Goal: Task Accomplishment & Management: Manage account settings

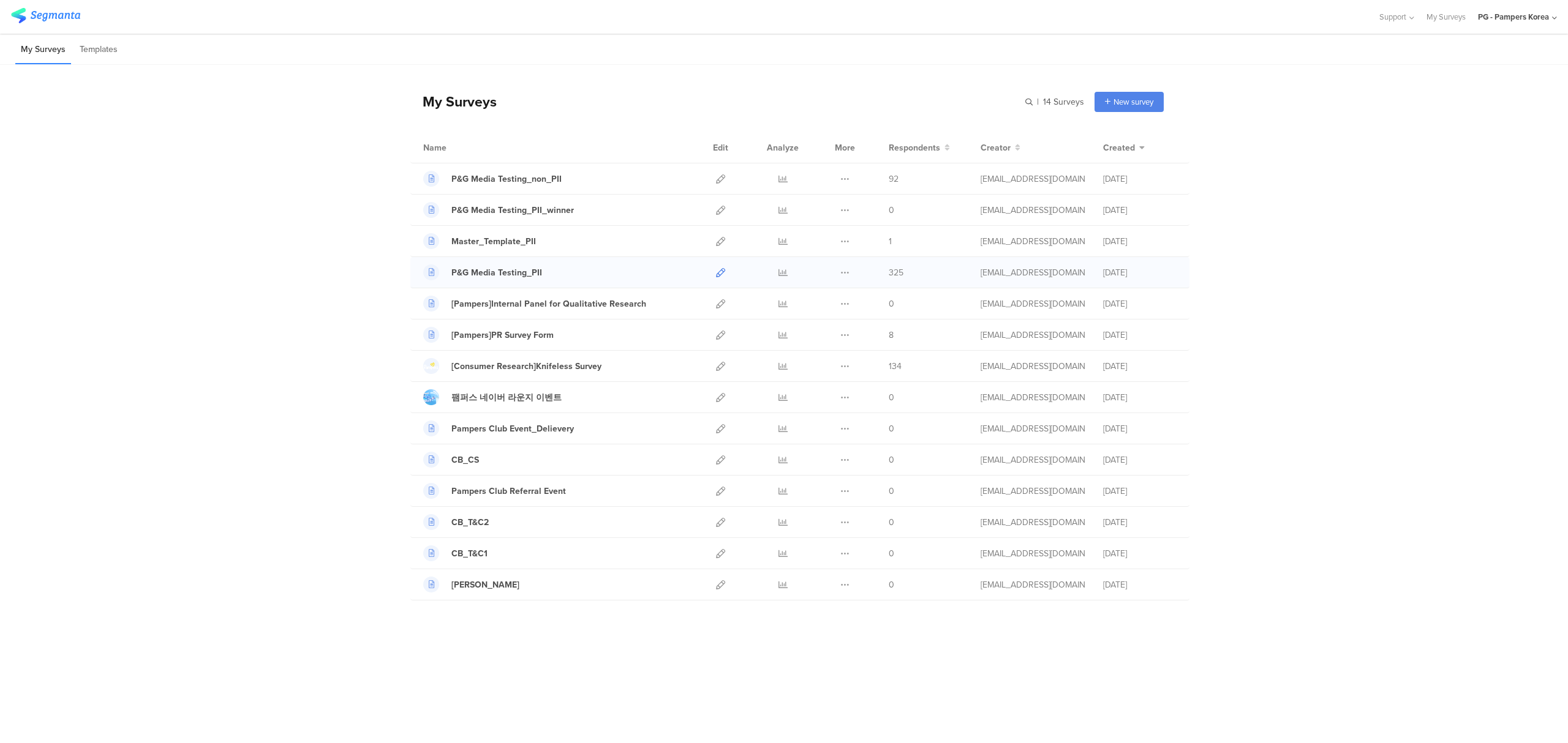
click at [721, 270] on icon at bounding box center [720, 272] width 9 height 9
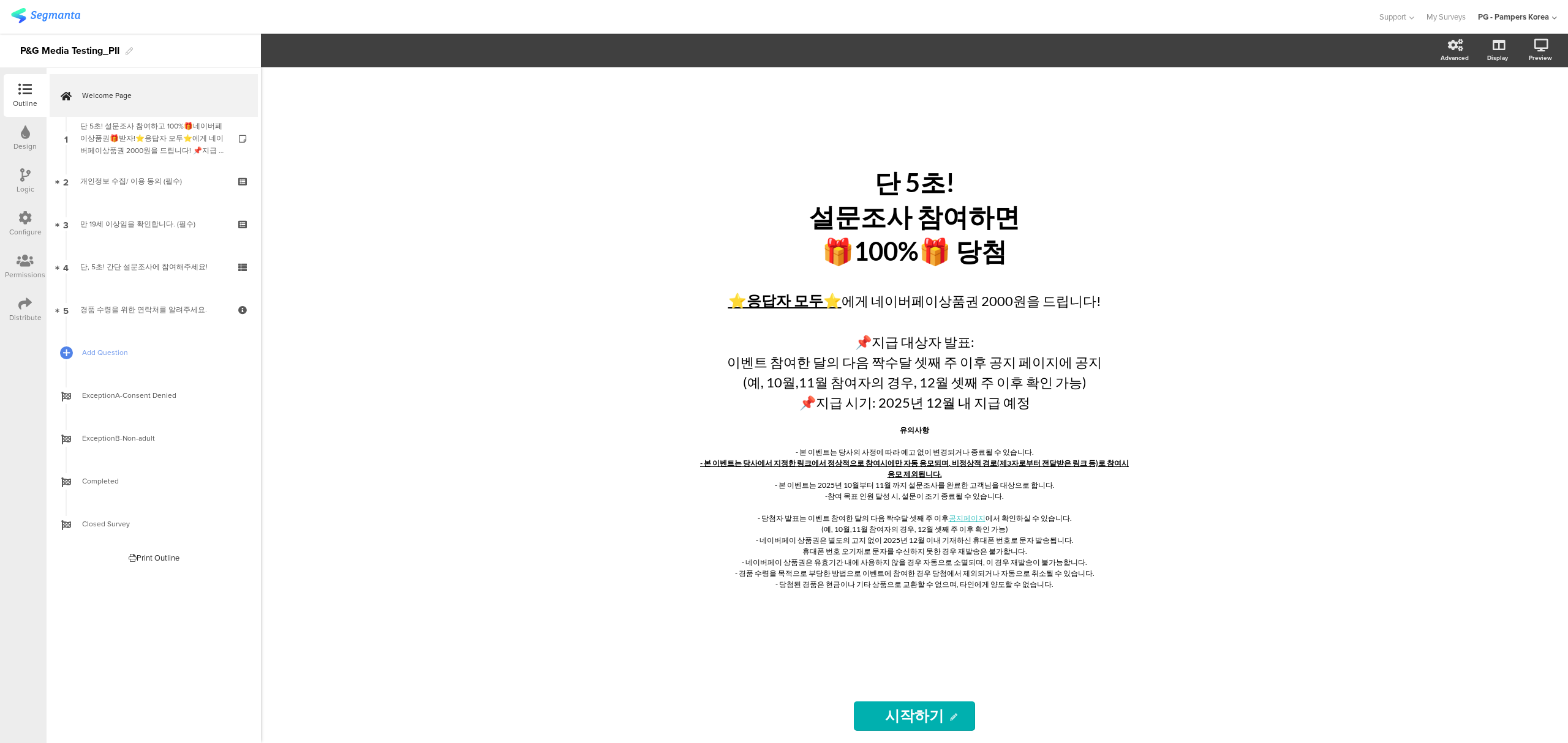
click at [31, 232] on div "Configure" at bounding box center [25, 232] width 32 height 11
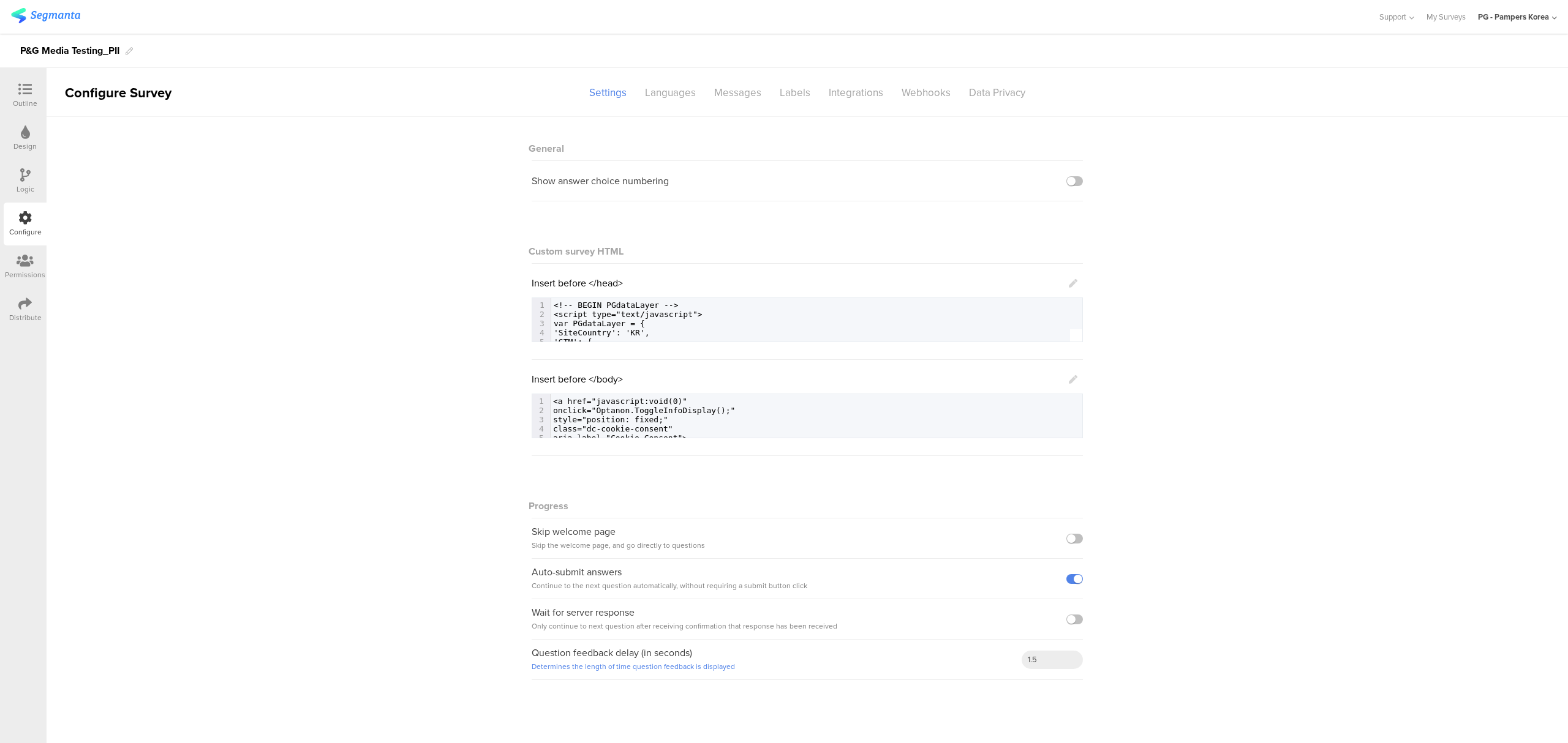
click at [1074, 382] on icon at bounding box center [1073, 379] width 9 height 9
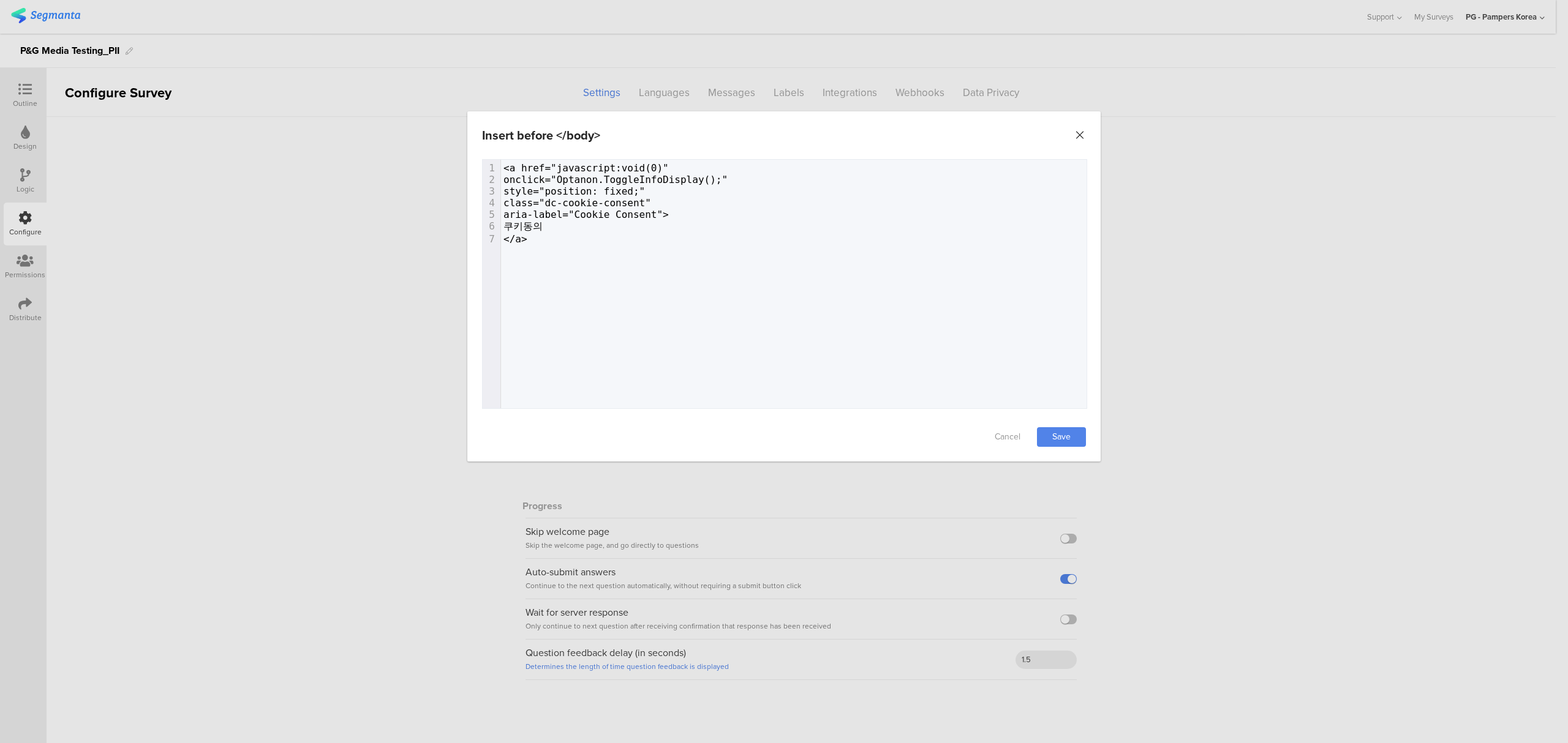
click at [1079, 132] on icon "Close" at bounding box center [1080, 135] width 12 height 12
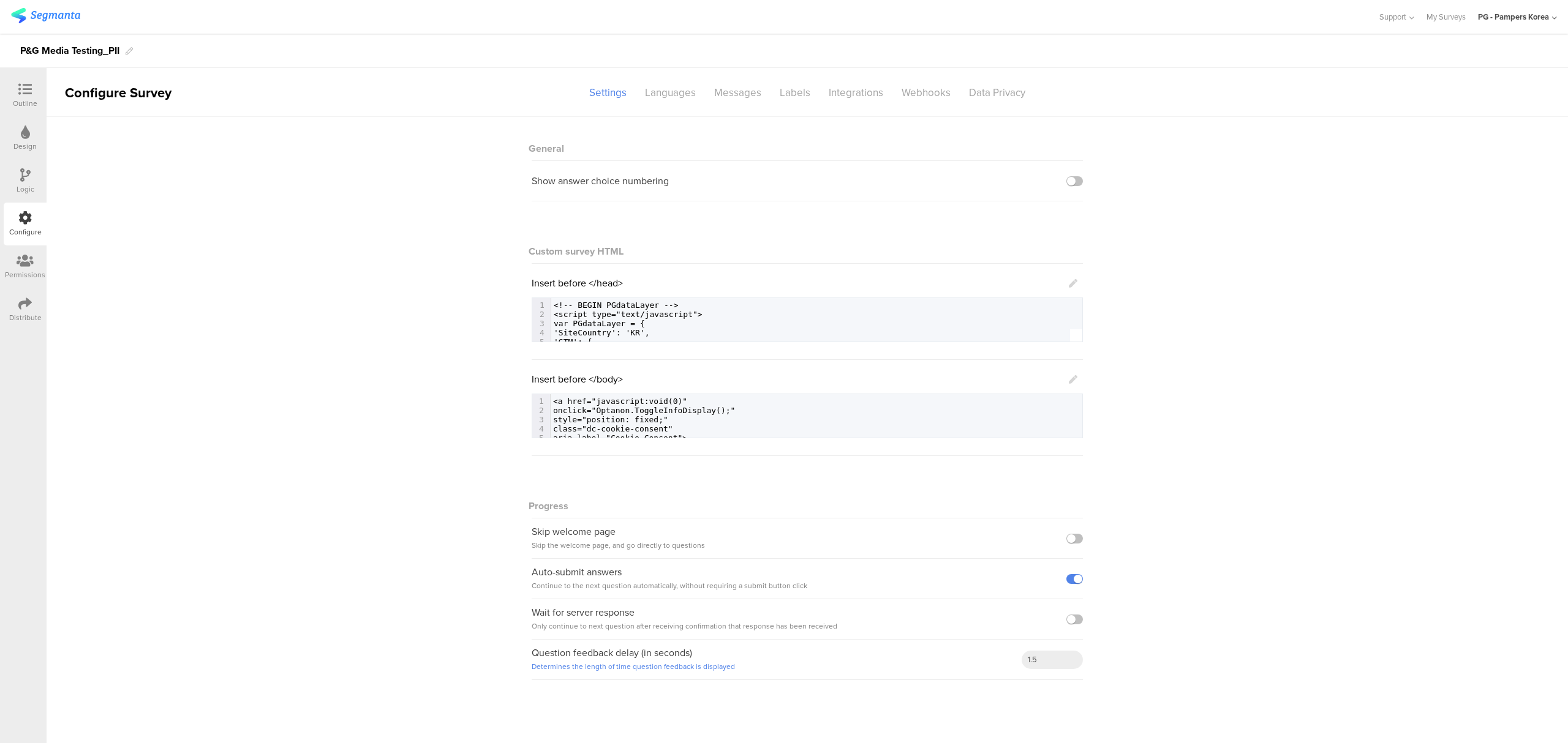
click at [1072, 378] on icon at bounding box center [1073, 379] width 9 height 9
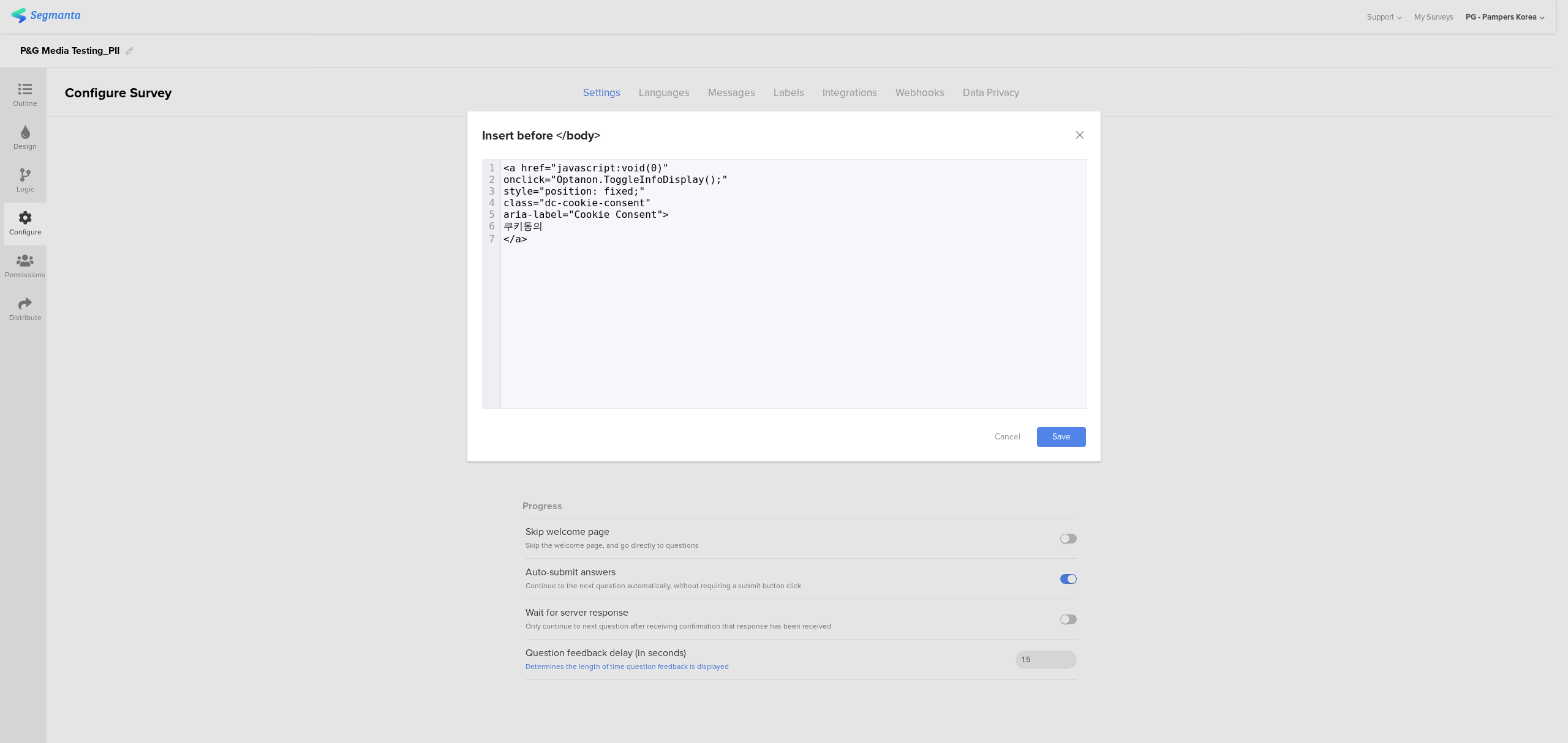
click at [550, 241] on pre "</a>" at bounding box center [800, 239] width 598 height 11
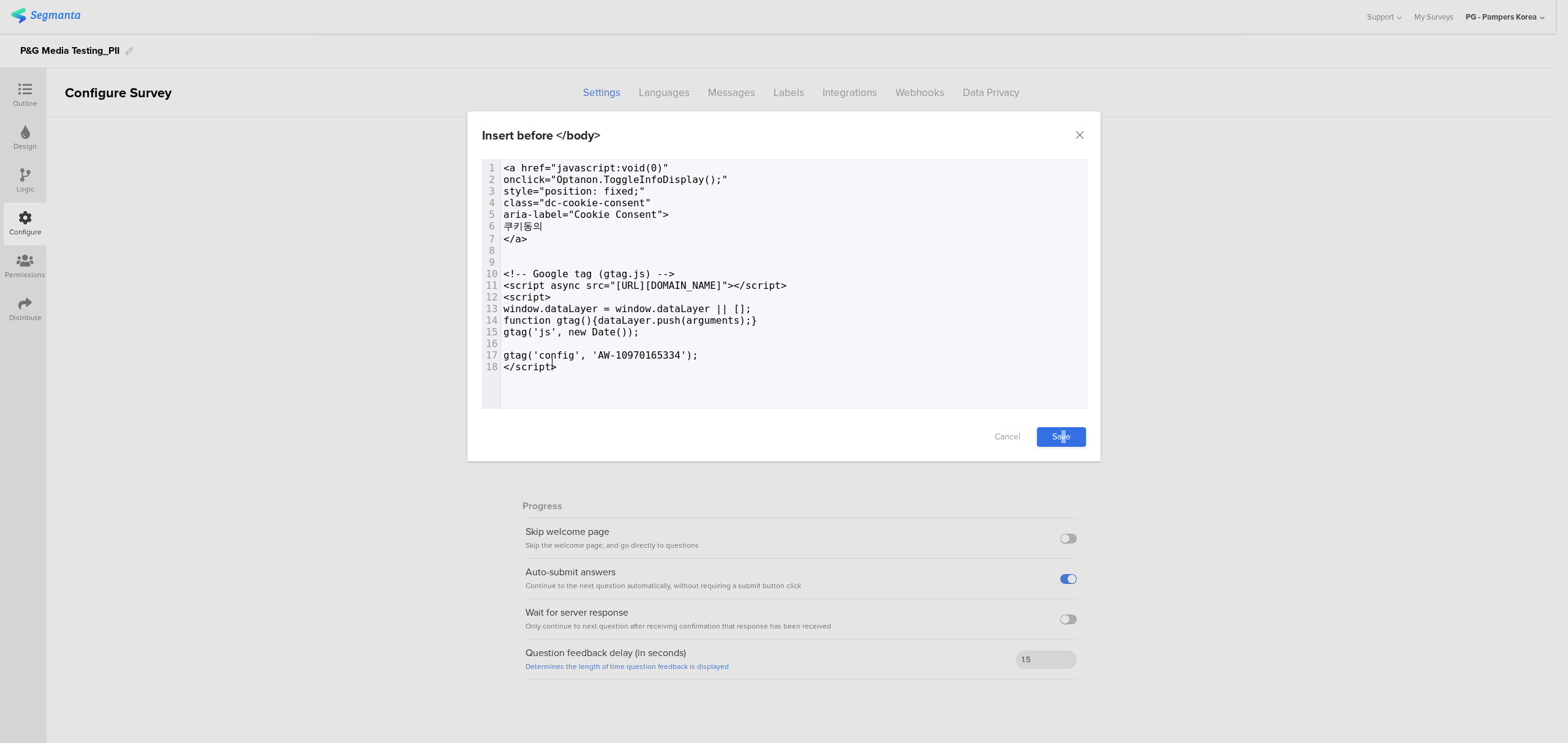
click at [1064, 440] on link "Save" at bounding box center [1061, 437] width 49 height 19
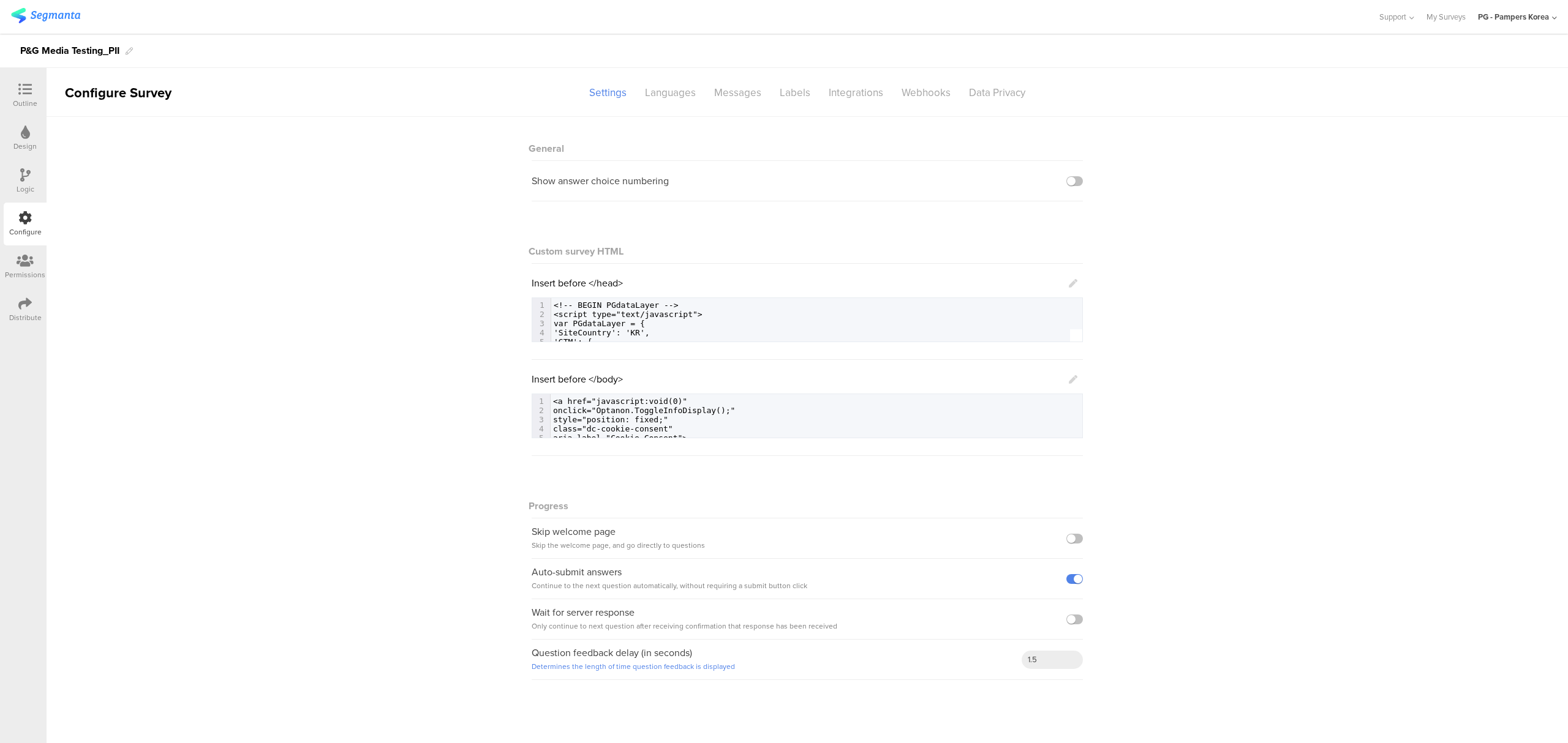
click at [31, 299] on div "Distribute" at bounding box center [25, 309] width 43 height 43
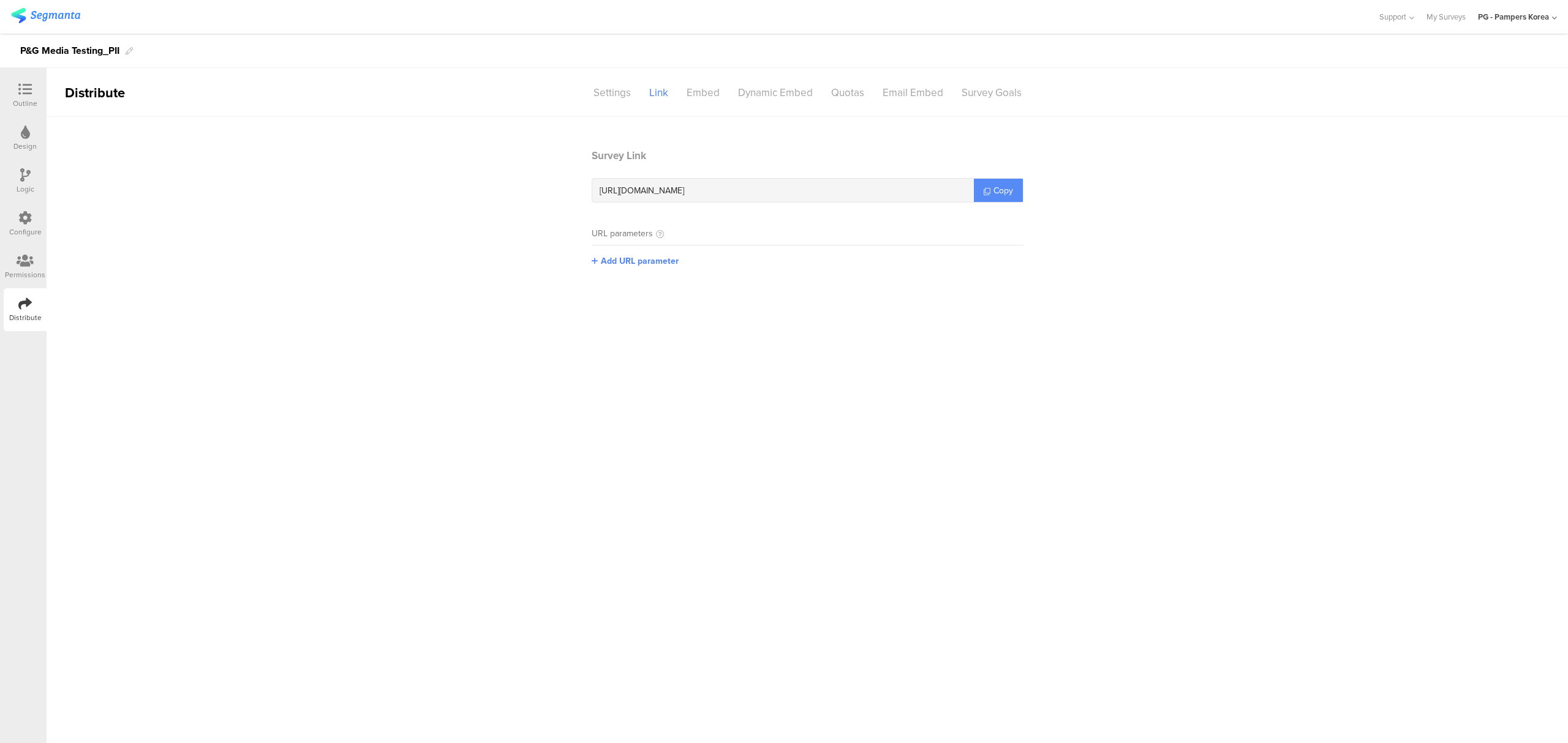
click at [993, 184] on span "Copy" at bounding box center [1003, 190] width 19 height 13
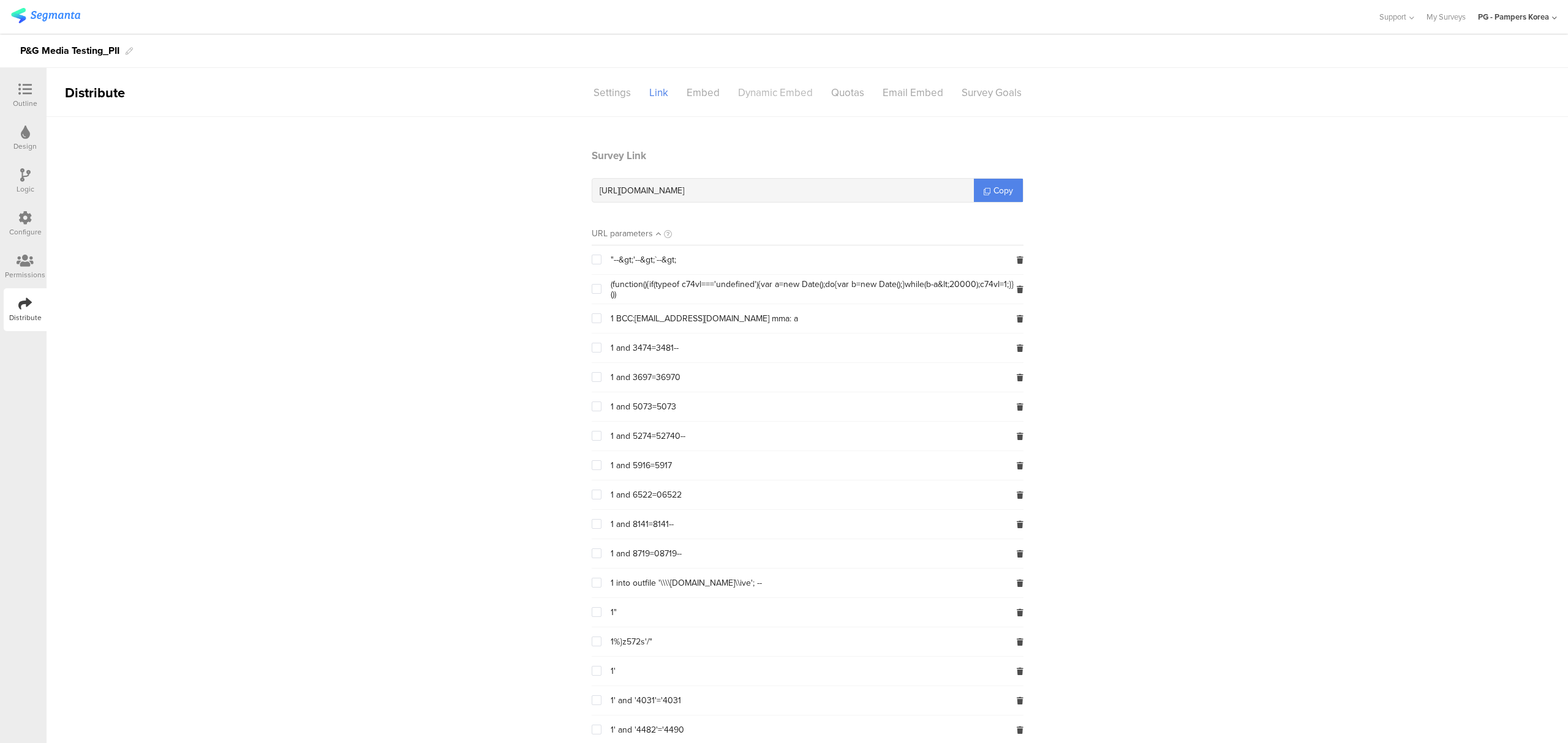
click at [754, 84] on div "Dynamic Embed" at bounding box center [775, 93] width 93 height 22
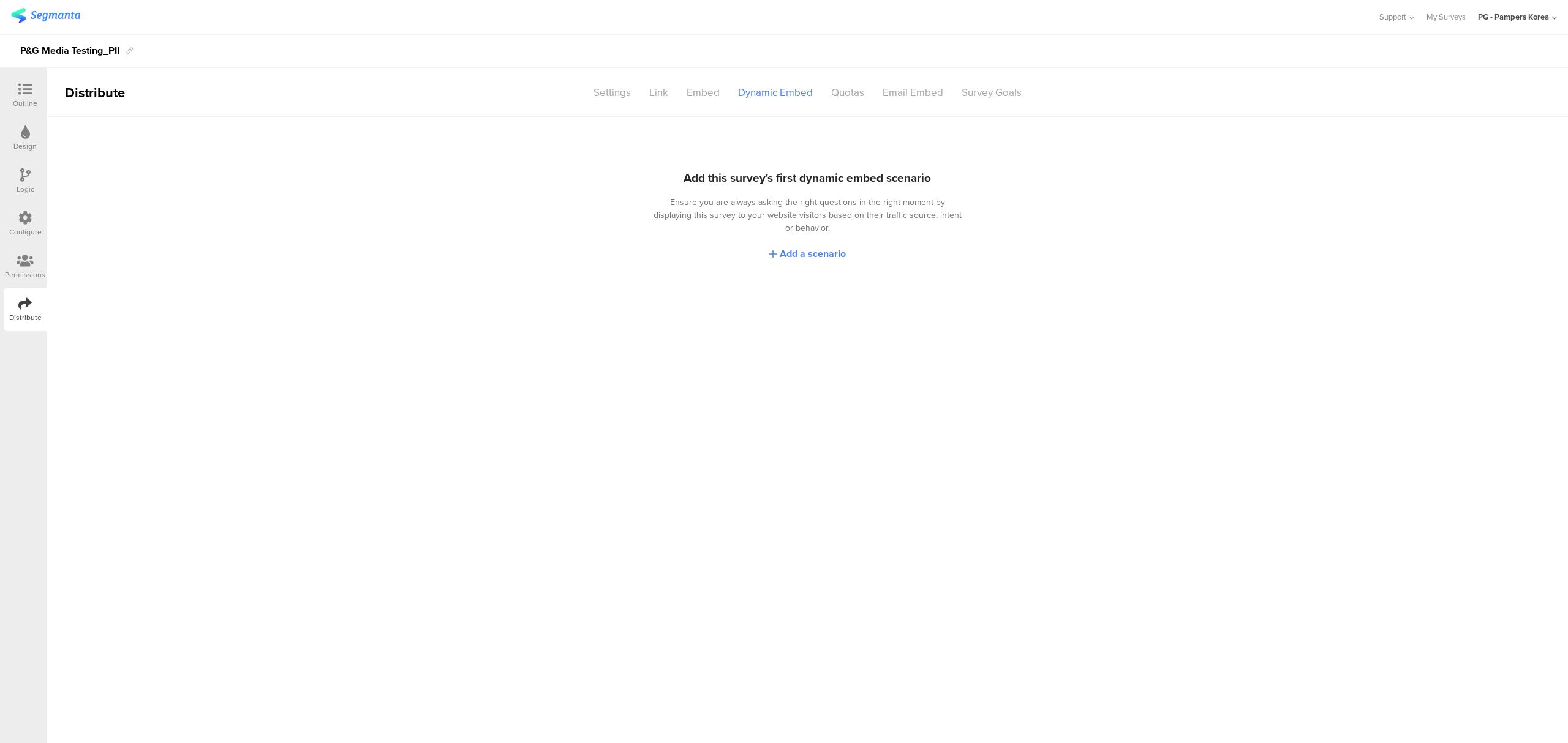
click at [67, 15] on img at bounding box center [46, 15] width 69 height 15
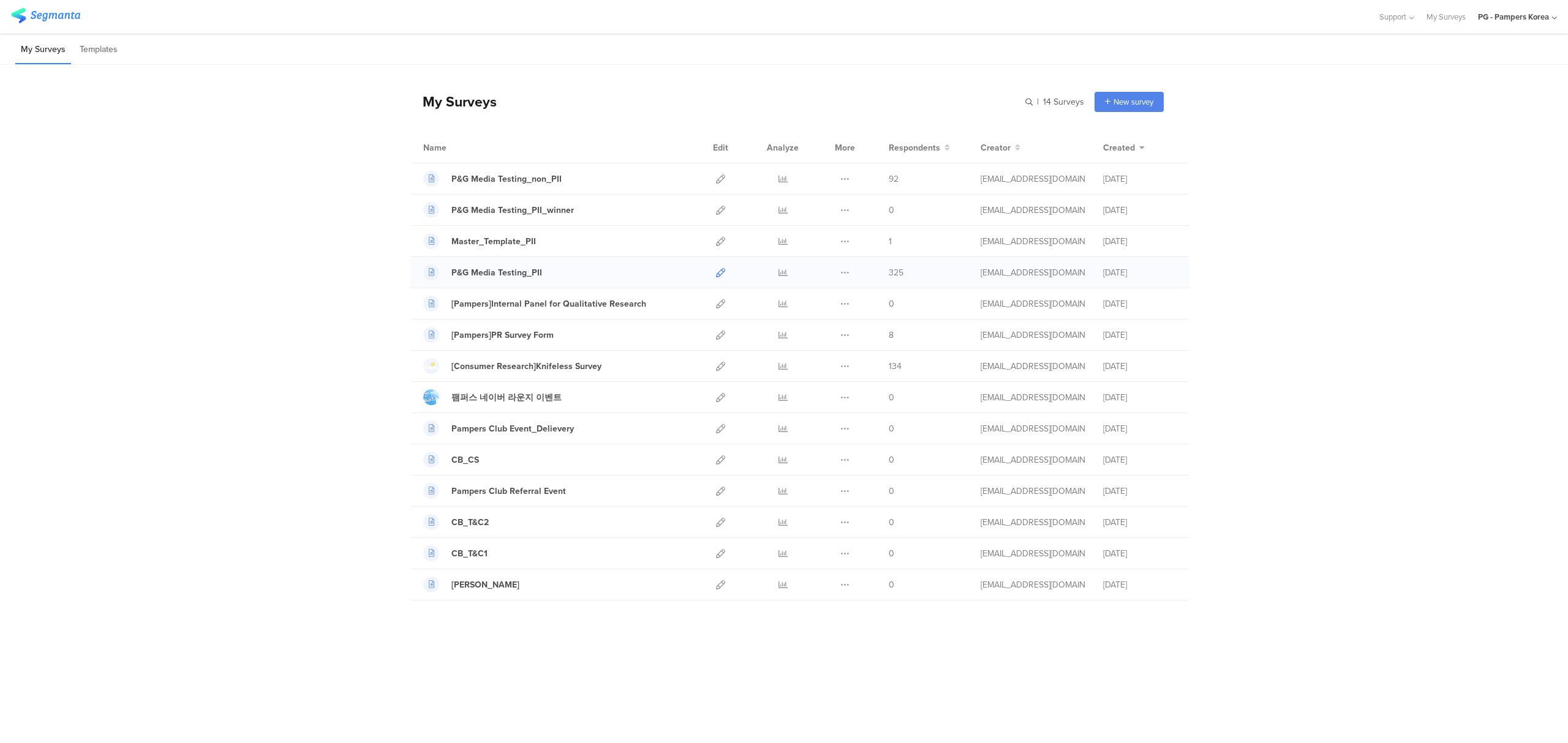
click at [721, 274] on icon at bounding box center [720, 272] width 9 height 9
click at [723, 274] on icon at bounding box center [720, 272] width 9 height 9
click at [307, 432] on div "My Surveys | 14 Surveys New survey Start from scratch Choose from templates Nam…" at bounding box center [784, 341] width 1568 height 554
click at [721, 276] on icon at bounding box center [720, 272] width 9 height 9
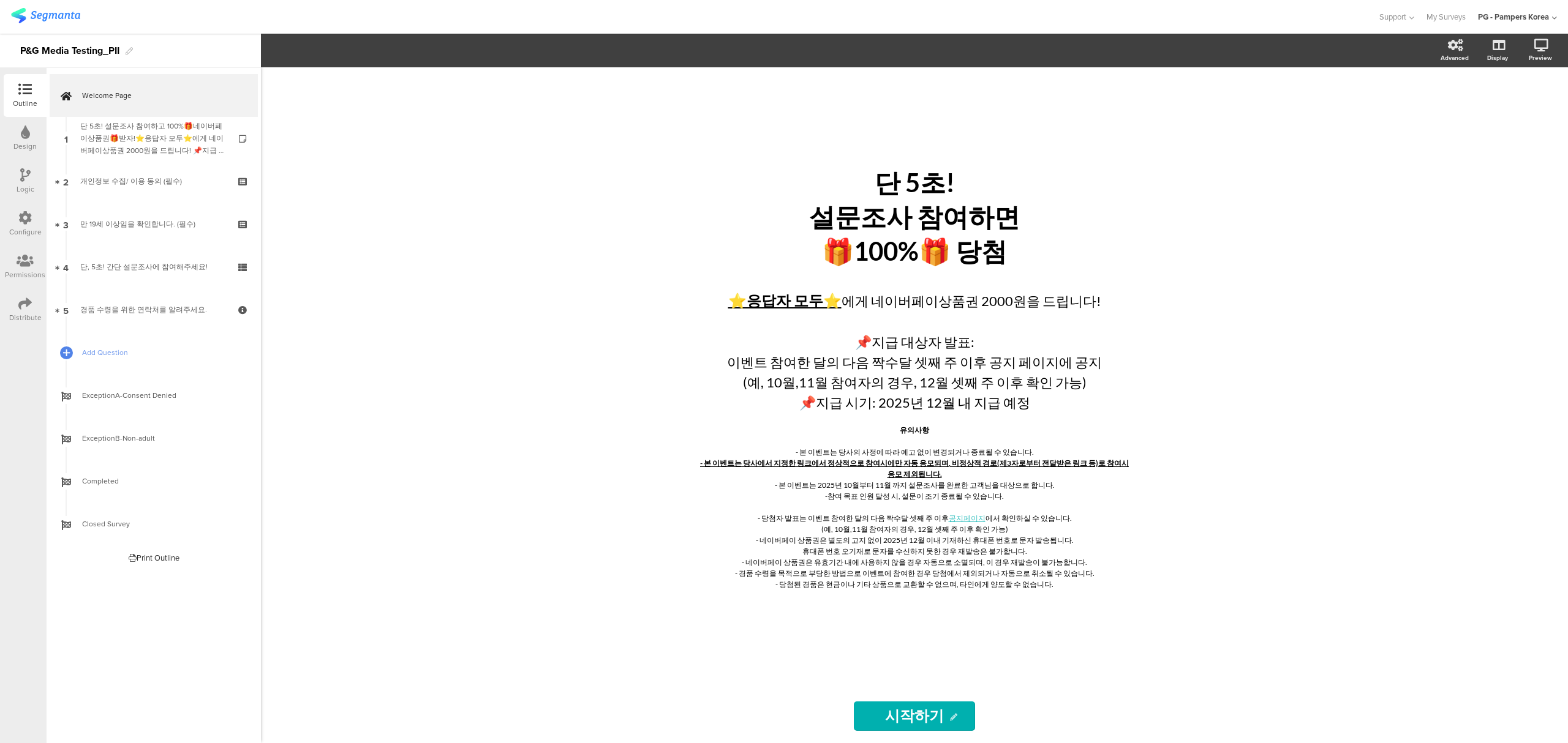
click at [20, 227] on div "Configure" at bounding box center [25, 232] width 32 height 11
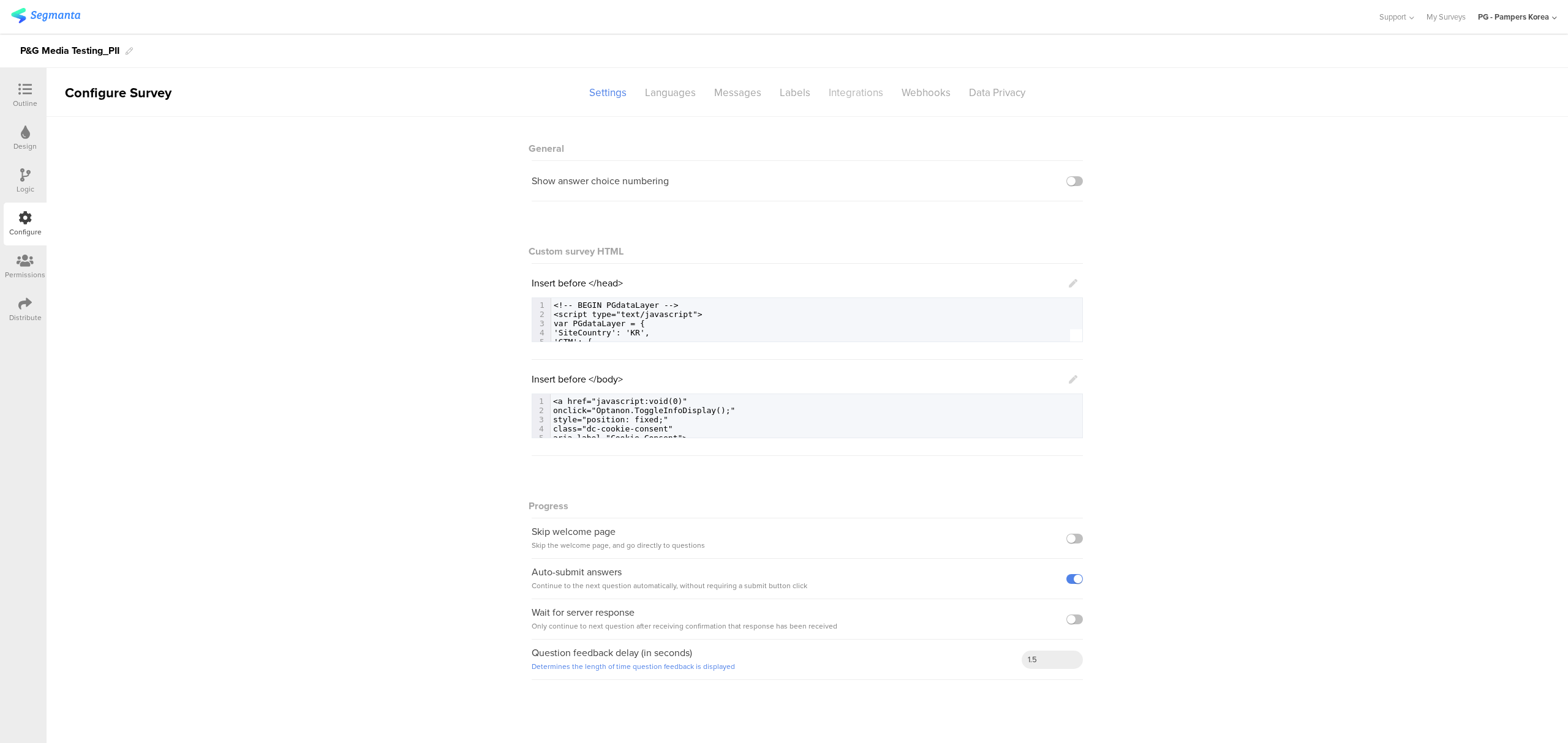
click at [856, 92] on div "Integrations" at bounding box center [856, 93] width 73 height 22
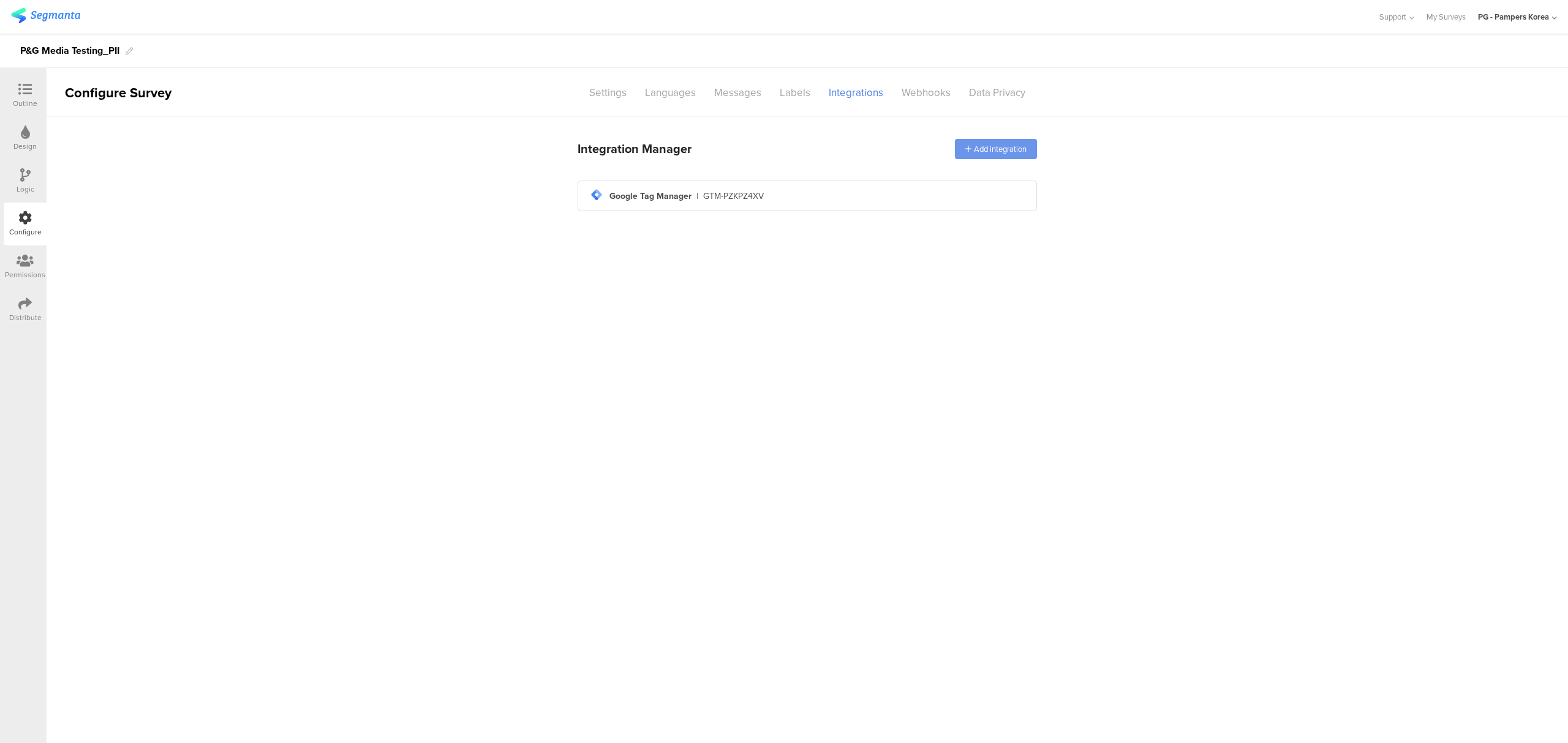
click at [984, 149] on div "Add integration" at bounding box center [996, 148] width 82 height 20
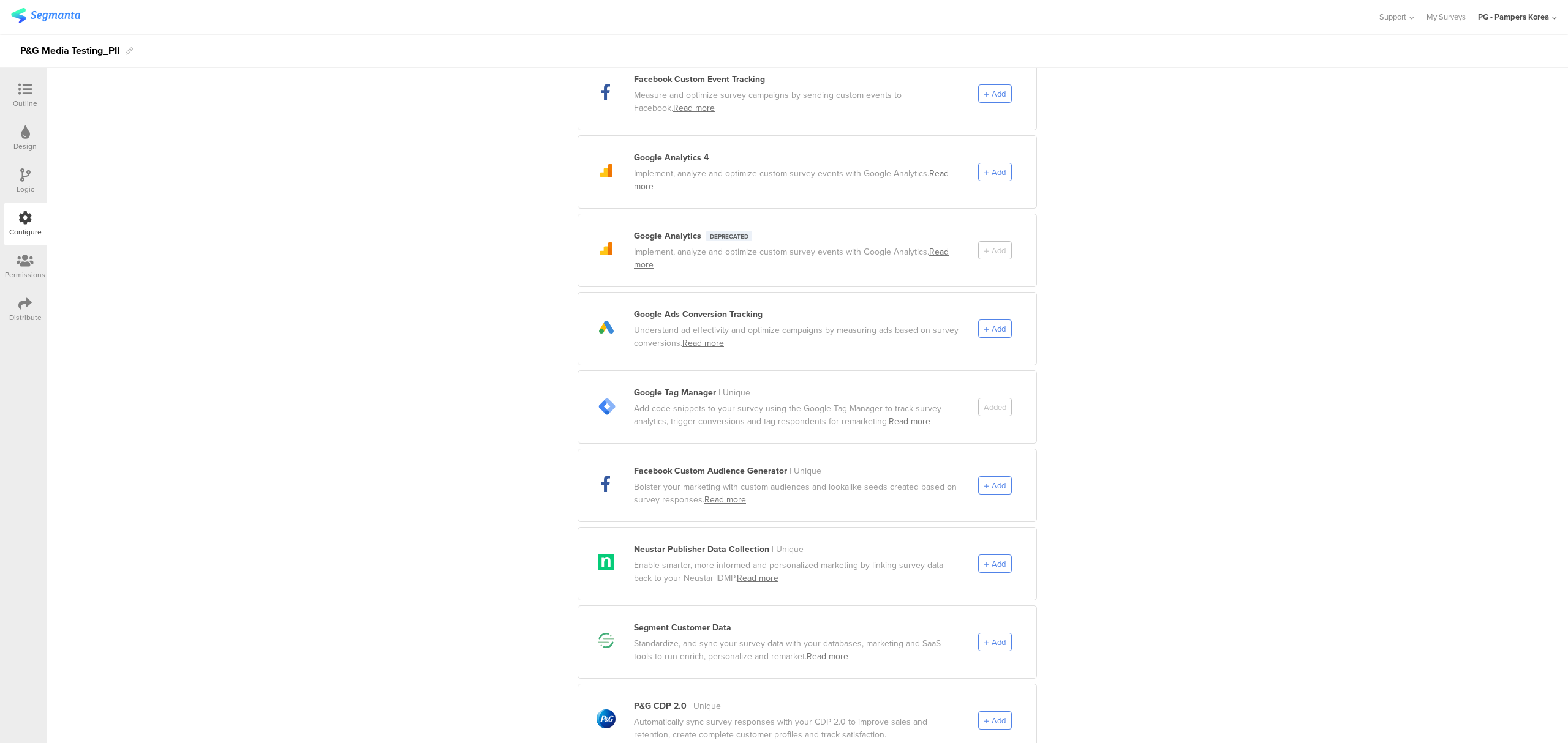
scroll to position [163, 0]
click at [996, 398] on div "Added" at bounding box center [1007, 407] width 58 height 19
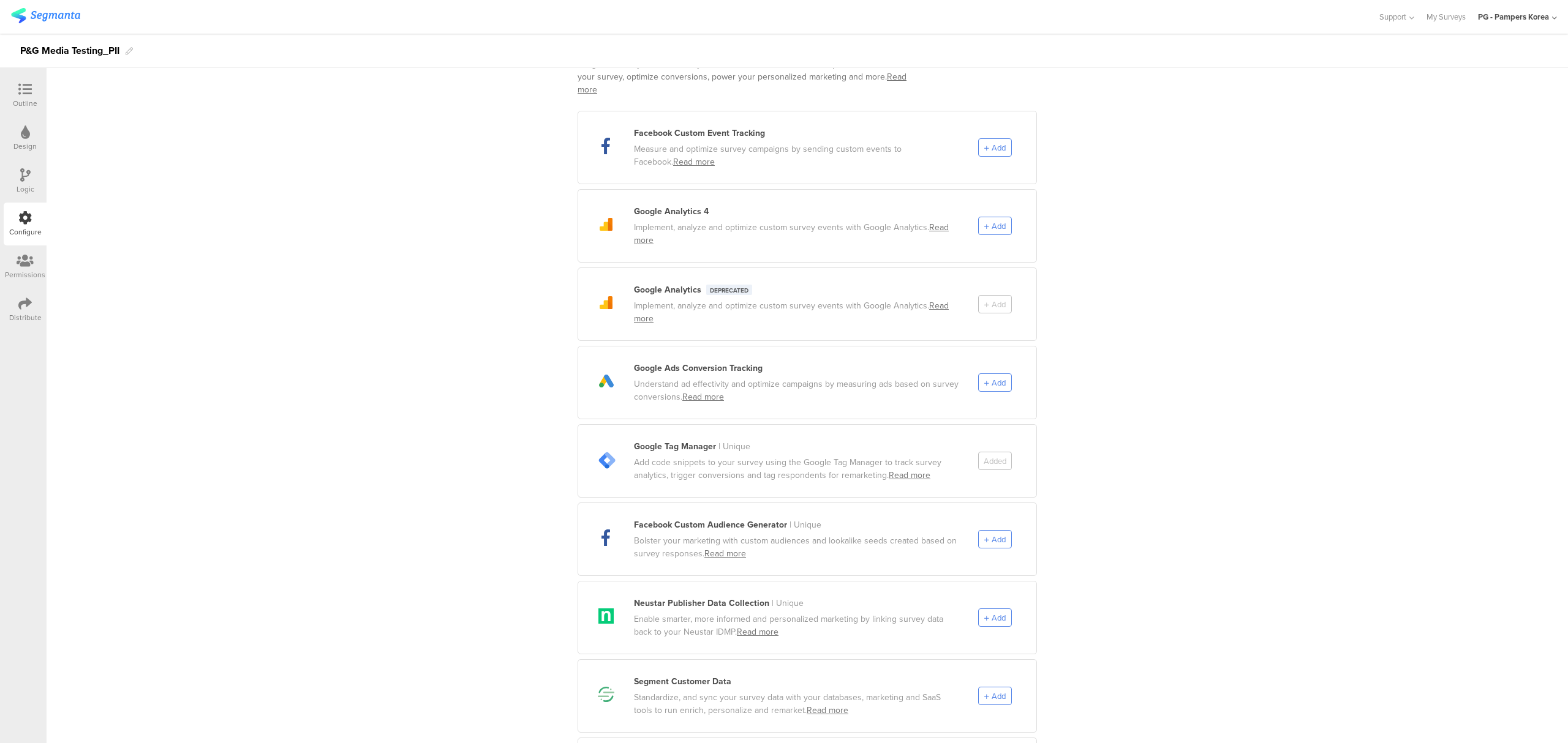
scroll to position [106, 0]
click at [996, 379] on span "Add" at bounding box center [998, 385] width 14 height 11
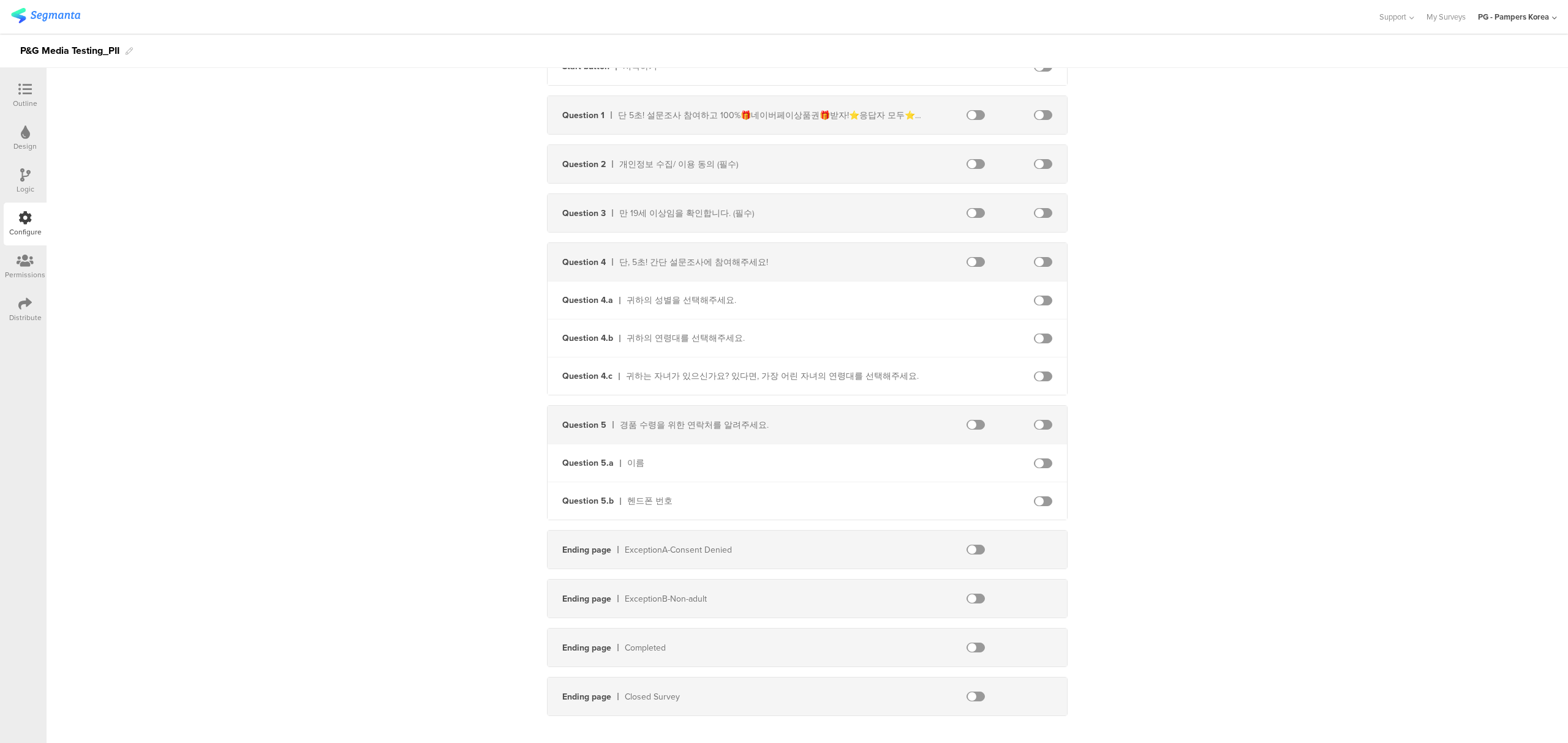
scroll to position [223, 0]
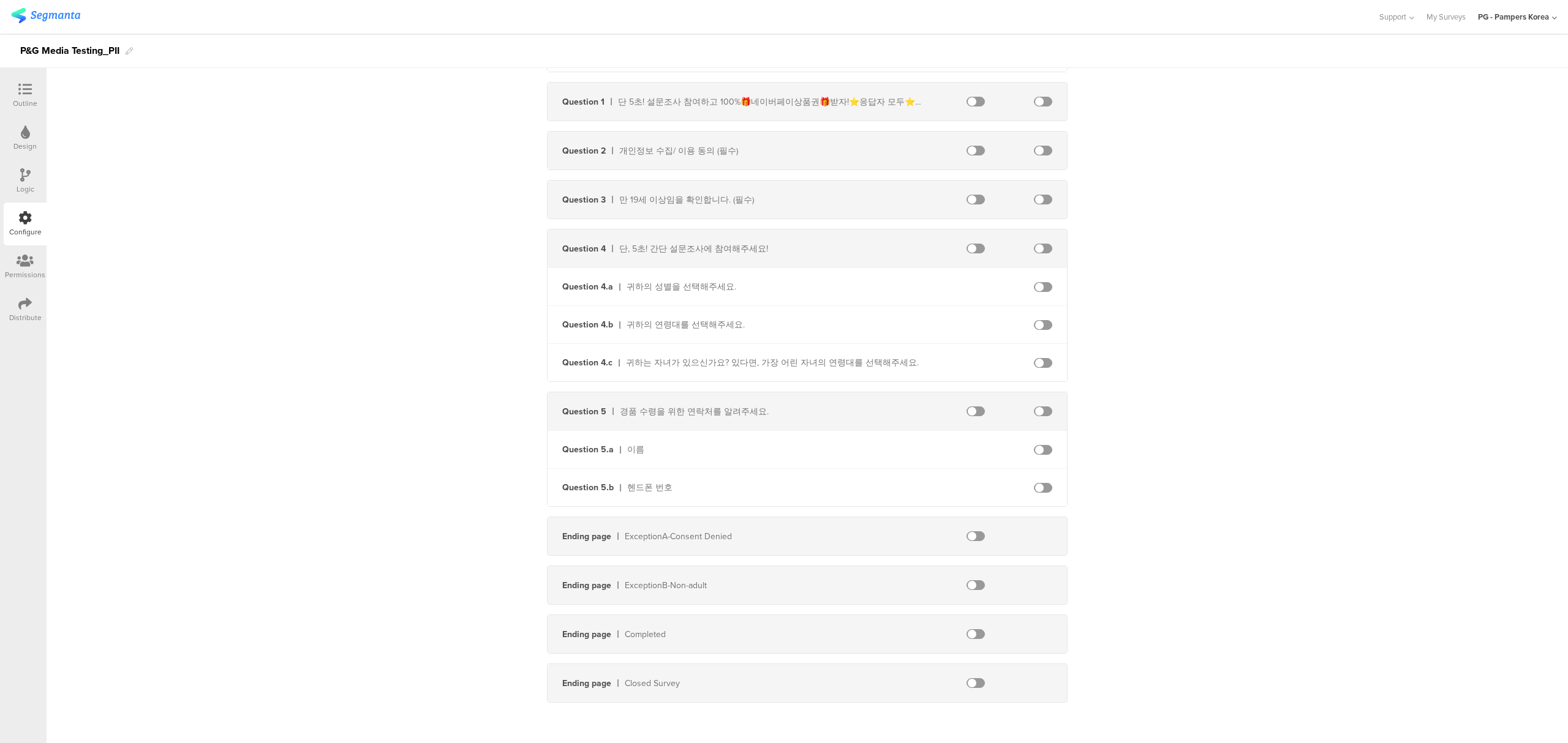
click at [974, 634] on span at bounding box center [976, 634] width 19 height 10
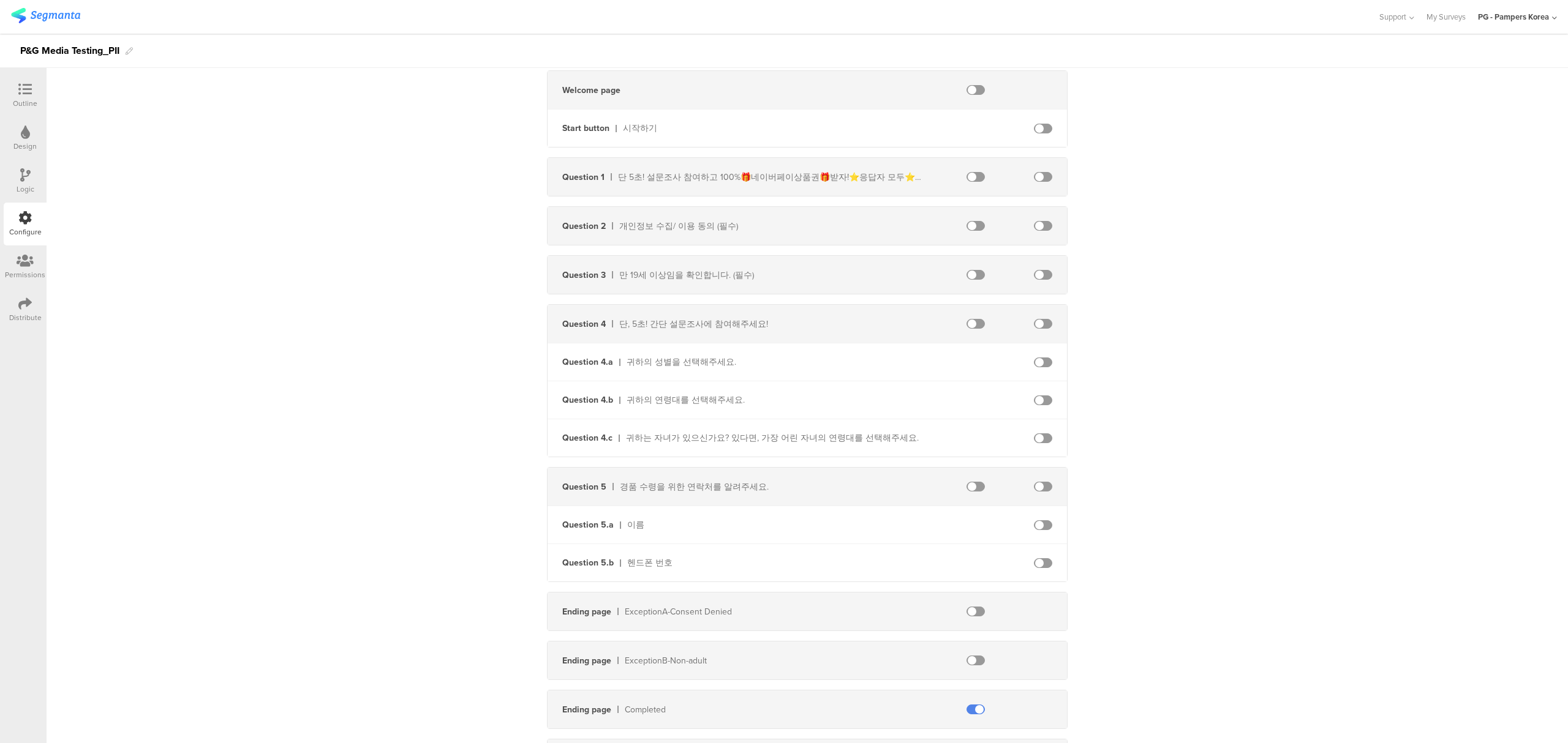
scroll to position [0, 0]
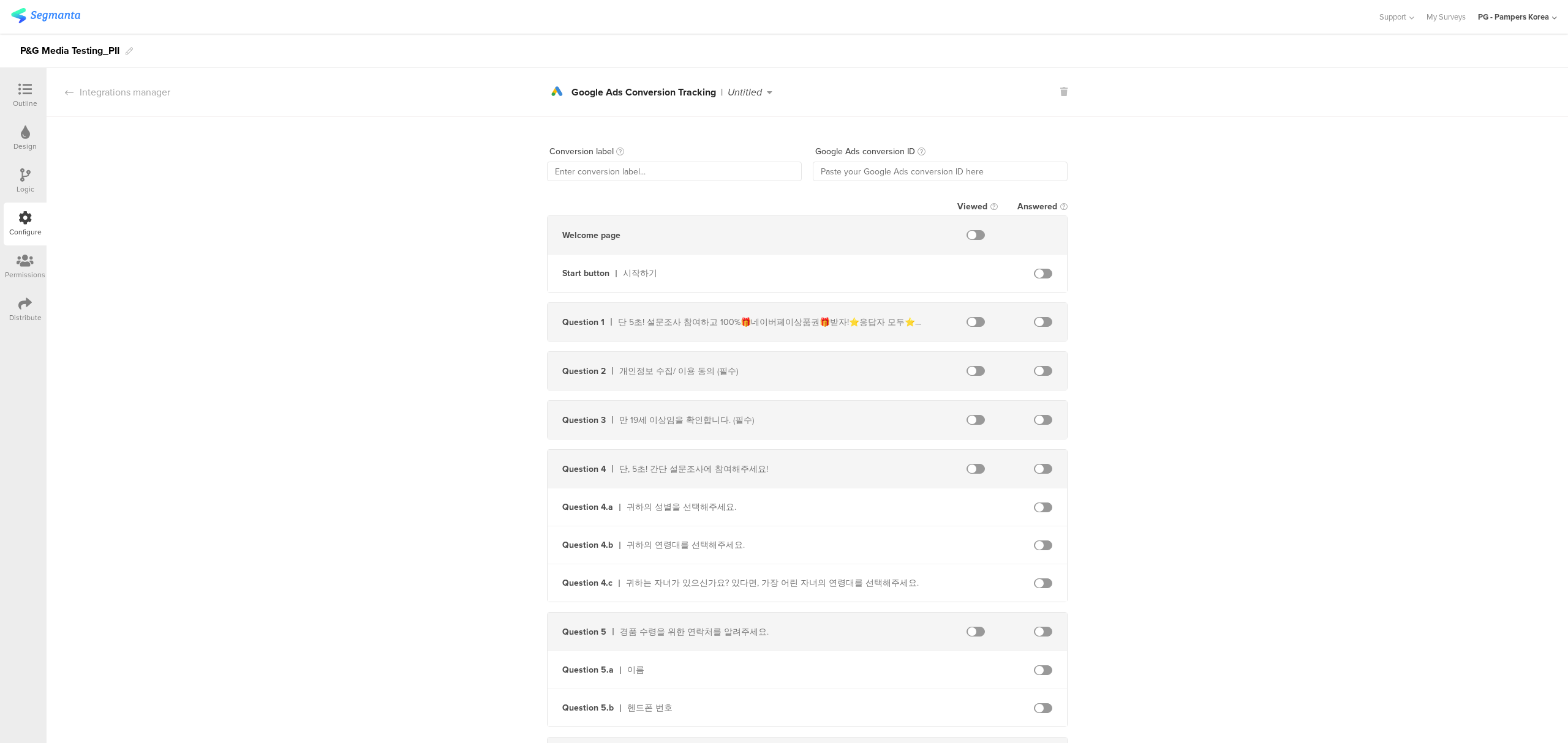
click at [1035, 276] on span at bounding box center [1043, 273] width 19 height 10
click at [967, 236] on span at bounding box center [976, 235] width 19 height 10
click at [719, 170] on input "text" at bounding box center [675, 171] width 255 height 19
click at [728, 94] on div "Untitled" at bounding box center [745, 93] width 35 height 10
click at [829, 90] on div "ads Created with Sketch. Google Ads Conversion Tracking | Untitled" at bounding box center [807, 92] width 521 height 22
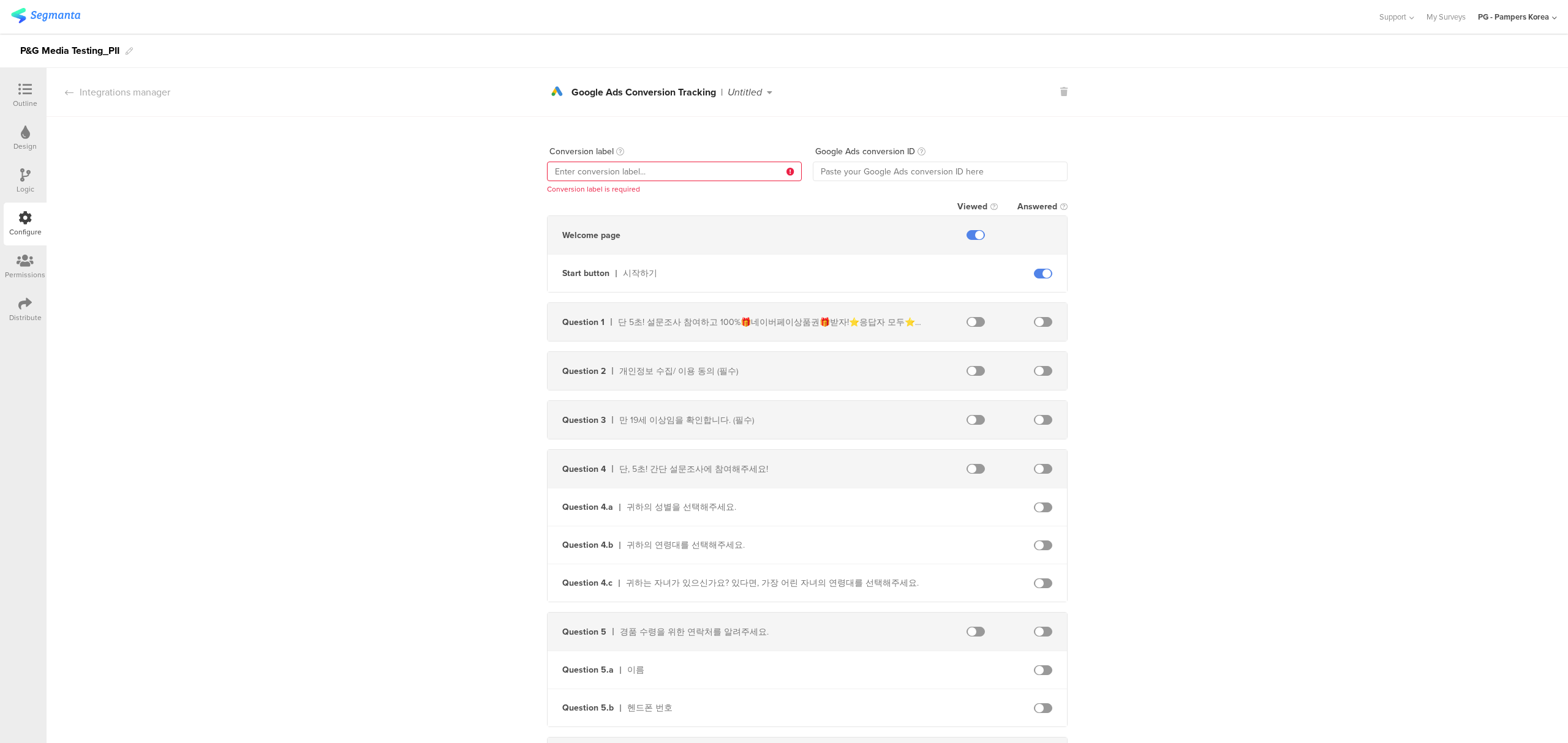
click at [680, 173] on input "text" at bounding box center [675, 171] width 255 height 19
type input "S"
type input "s"
type input "S"
type input "Click"
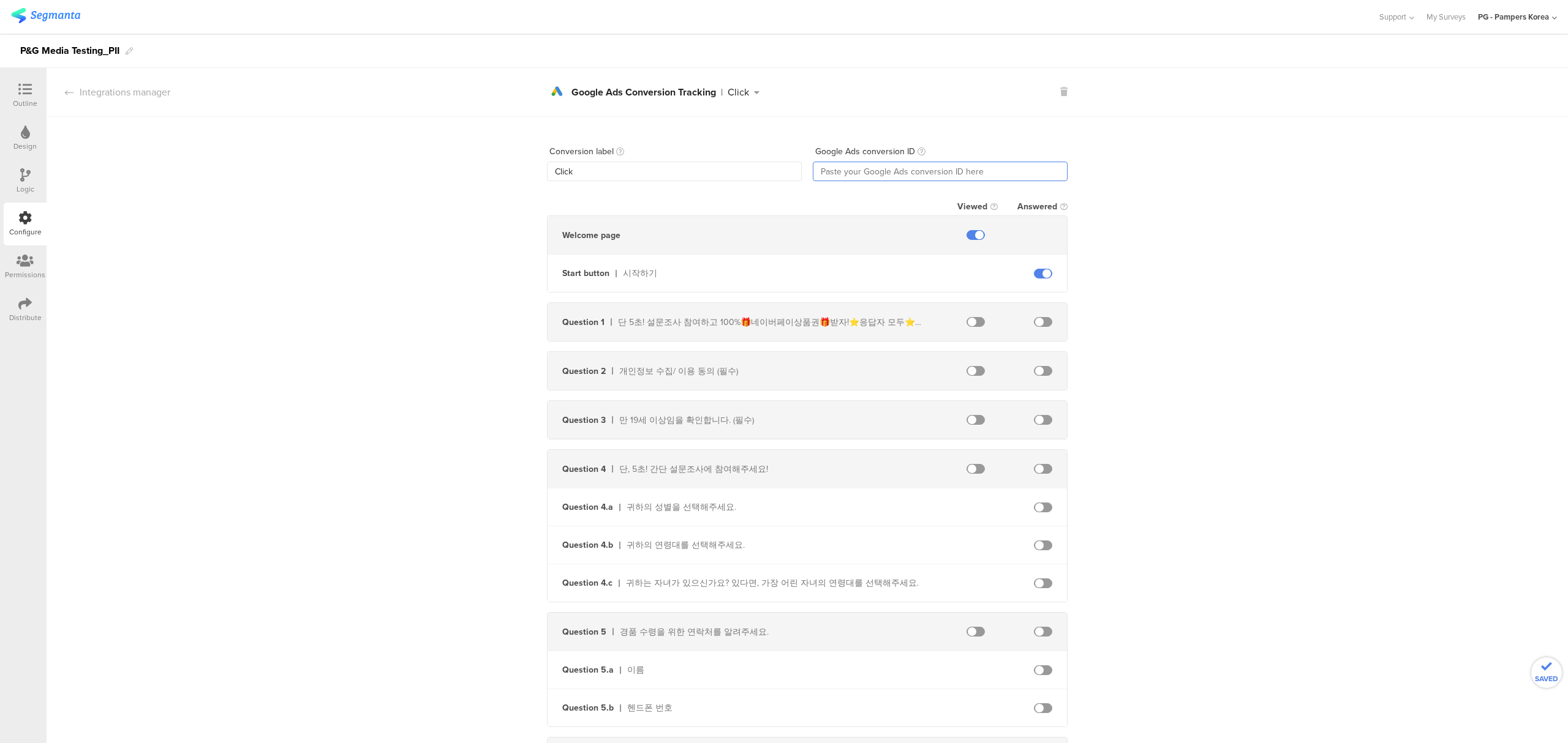
click at [828, 165] on input "text" at bounding box center [940, 171] width 255 height 19
click at [918, 152] on icon at bounding box center [922, 152] width 8 height 8
click at [917, 191] on link "Read more" at bounding box center [916, 194] width 36 height 11
click at [848, 166] on input "text" at bounding box center [940, 171] width 255 height 19
paste input "AW-10970165334"
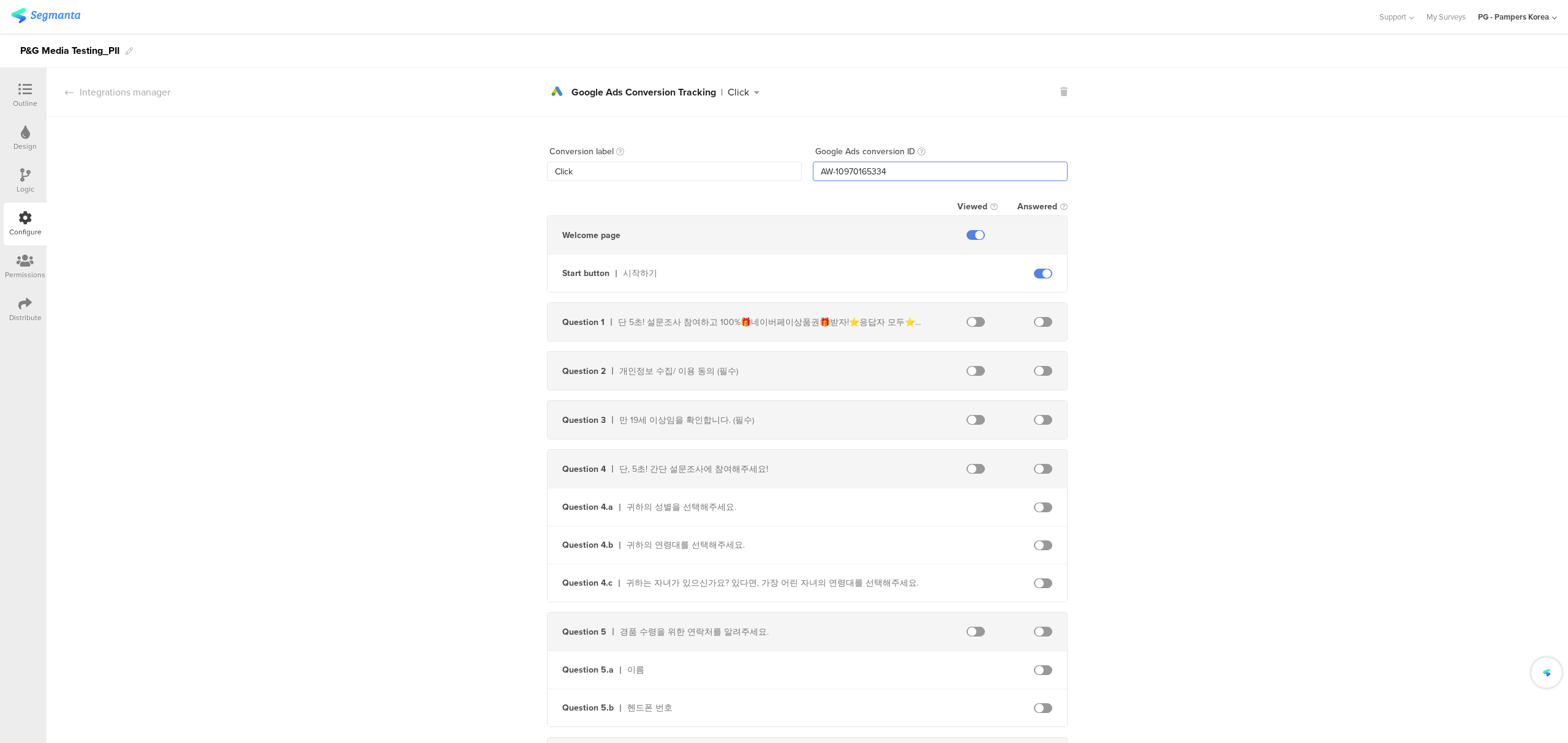
type input "AW-10970165334"
click at [1086, 161] on div "Conversion label Click Google Ads conversion ID AW-10970165334 Viewed Answered …" at bounding box center [807, 525] width 1521 height 816
click at [1135, 244] on div "Conversion label Click Google Ads conversion ID AW-10970165334 Viewed Answered …" at bounding box center [807, 525] width 1521 height 816
click at [754, 94] on icon at bounding box center [756, 92] width 15 height 9
click at [753, 94] on icon at bounding box center [756, 92] width 15 height 9
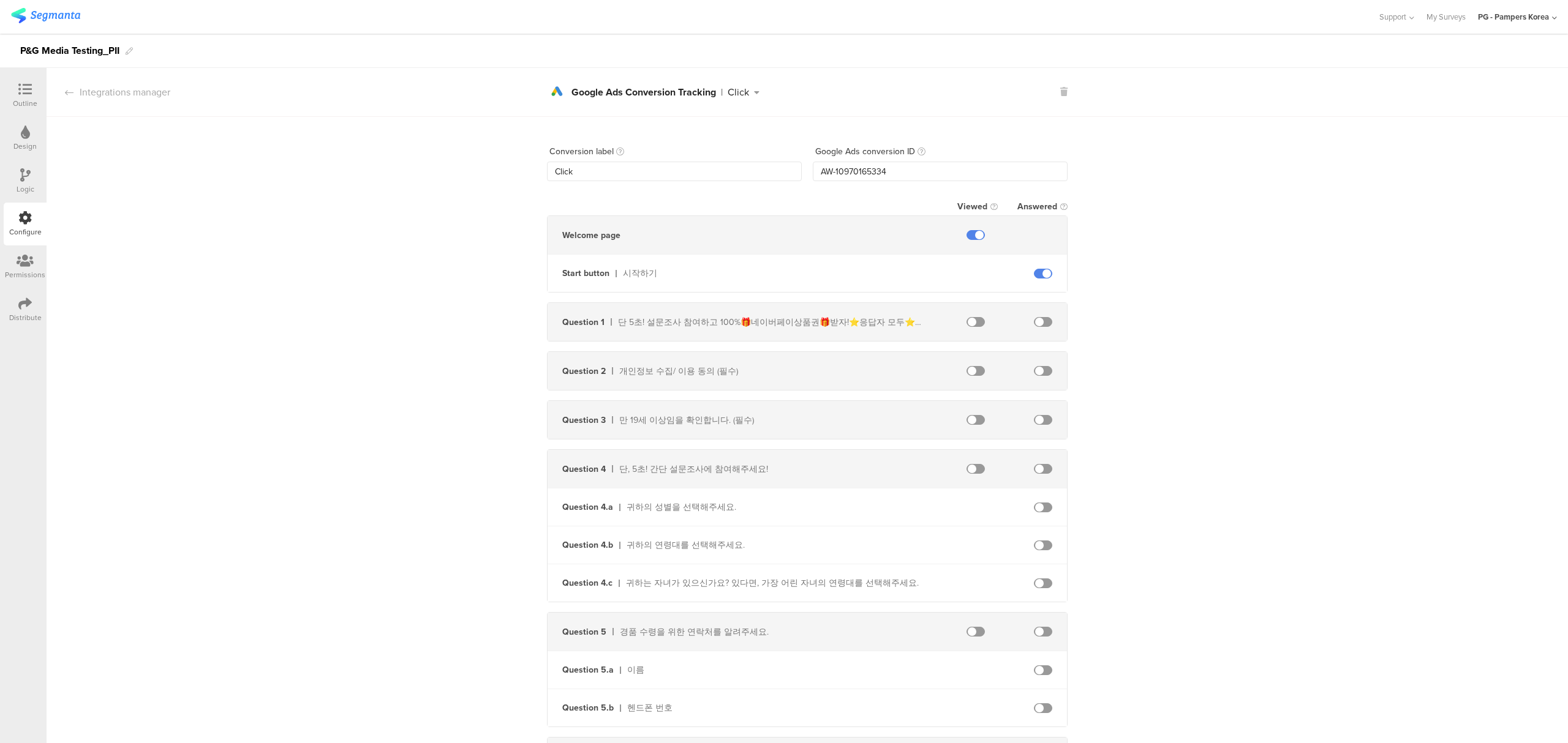
scroll to position [223, 0]
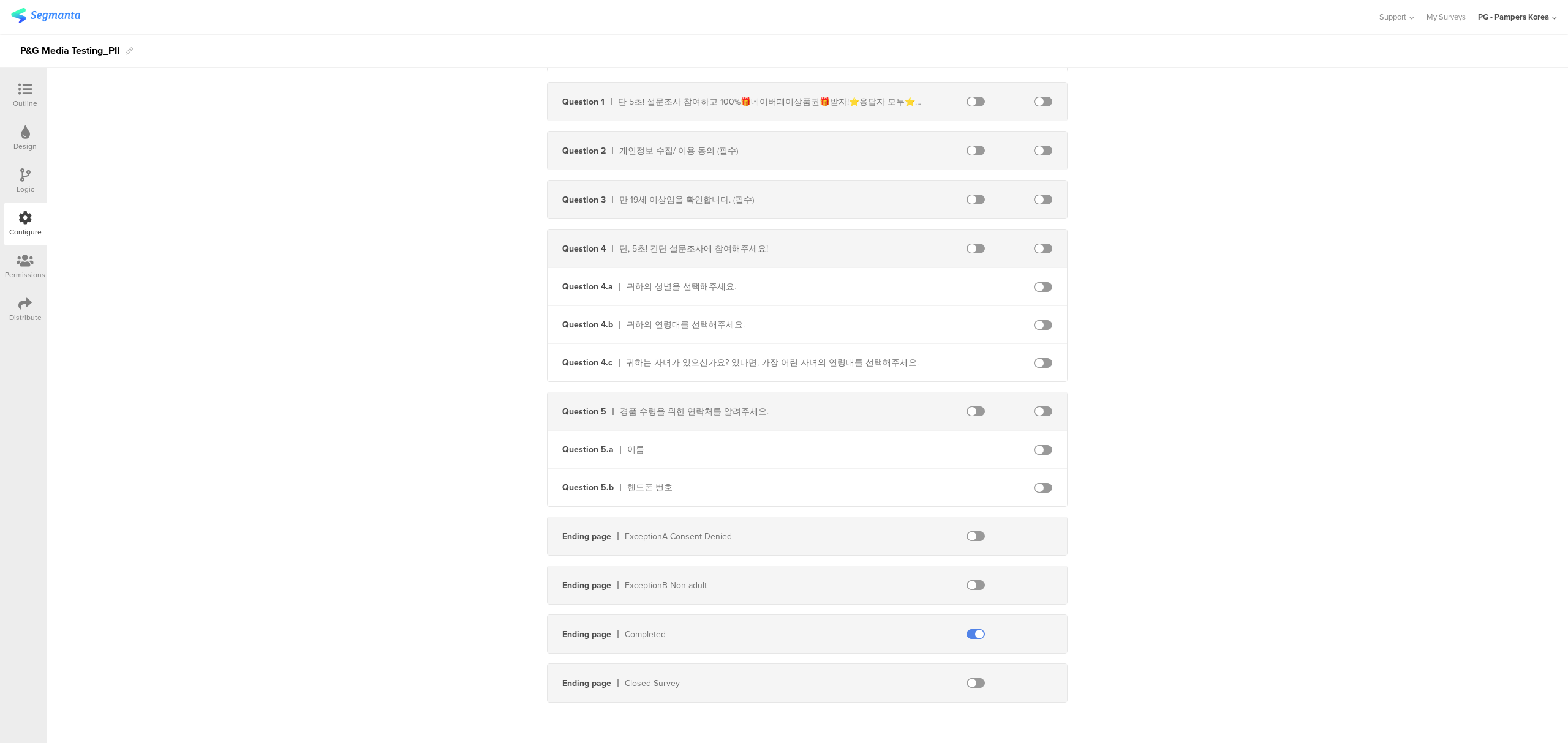
click at [968, 634] on span at bounding box center [976, 634] width 19 height 10
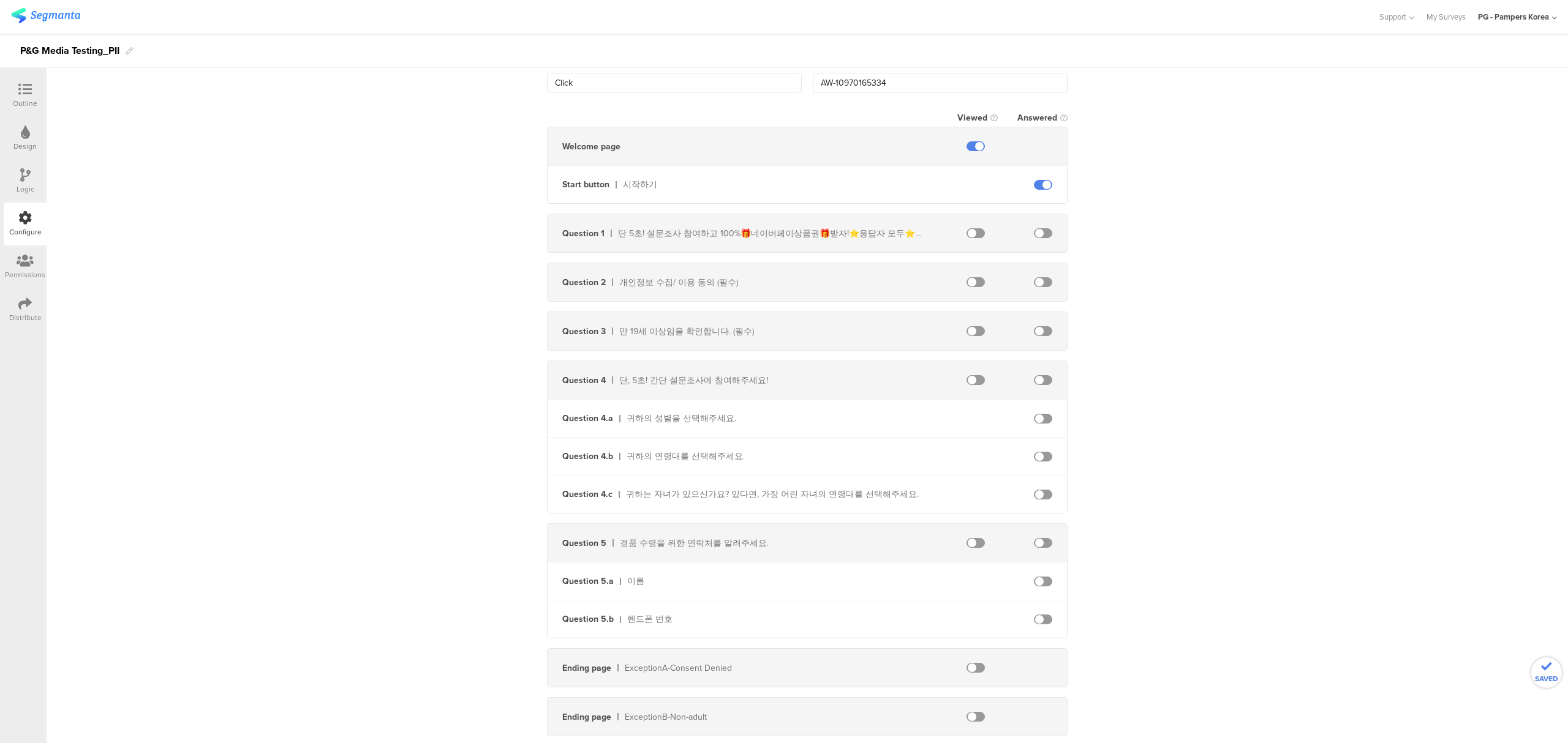
scroll to position [0, 0]
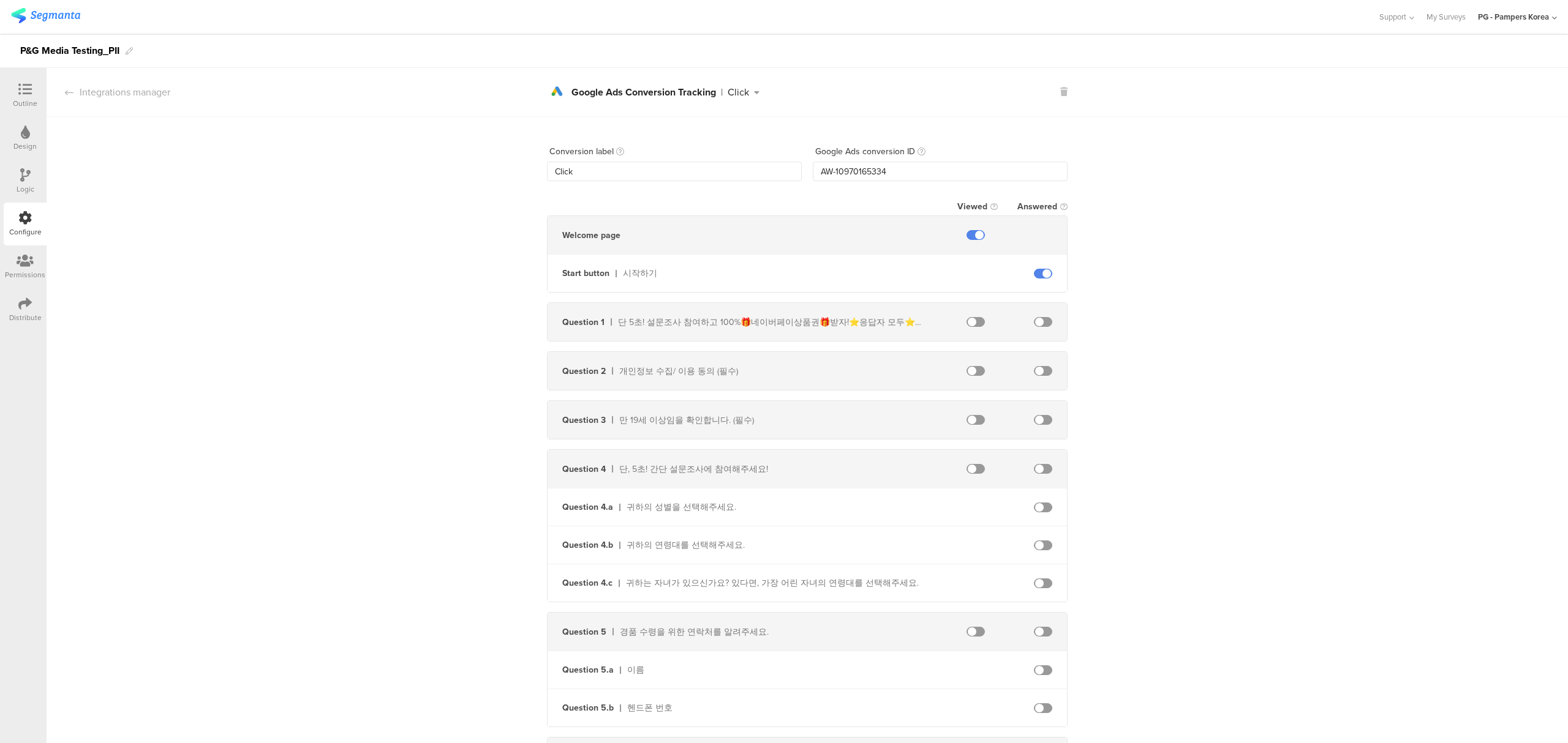
click at [1152, 190] on div "Conversion label Click Google Ads conversion ID AW-10970165334 Viewed Answered …" at bounding box center [807, 525] width 1521 height 816
click at [669, 95] on div "Google Ads Conversion Tracking" at bounding box center [643, 93] width 144 height 10
click at [606, 172] on input "Click" at bounding box center [675, 171] width 255 height 19
drag, startPoint x: 604, startPoint y: 172, endPoint x: 487, endPoint y: 173, distance: 117.0
click at [487, 173] on div "Conversion label Click Google Ads conversion ID AW-10970165334 Viewed Answered …" at bounding box center [807, 525] width 1521 height 816
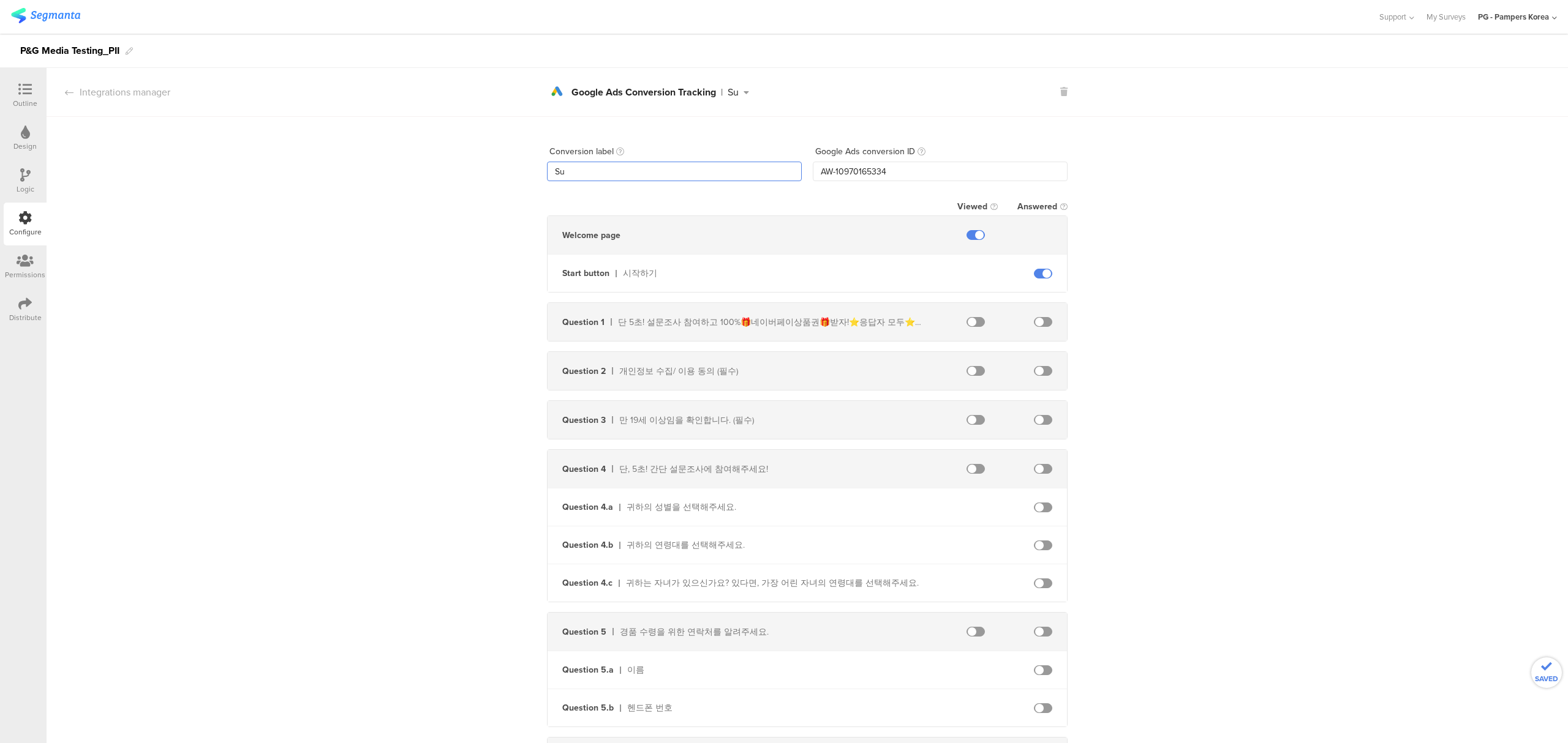
type input "S"
type input "Answered"
type input "C"
type input "Submission"
type input "Complete_Survey"
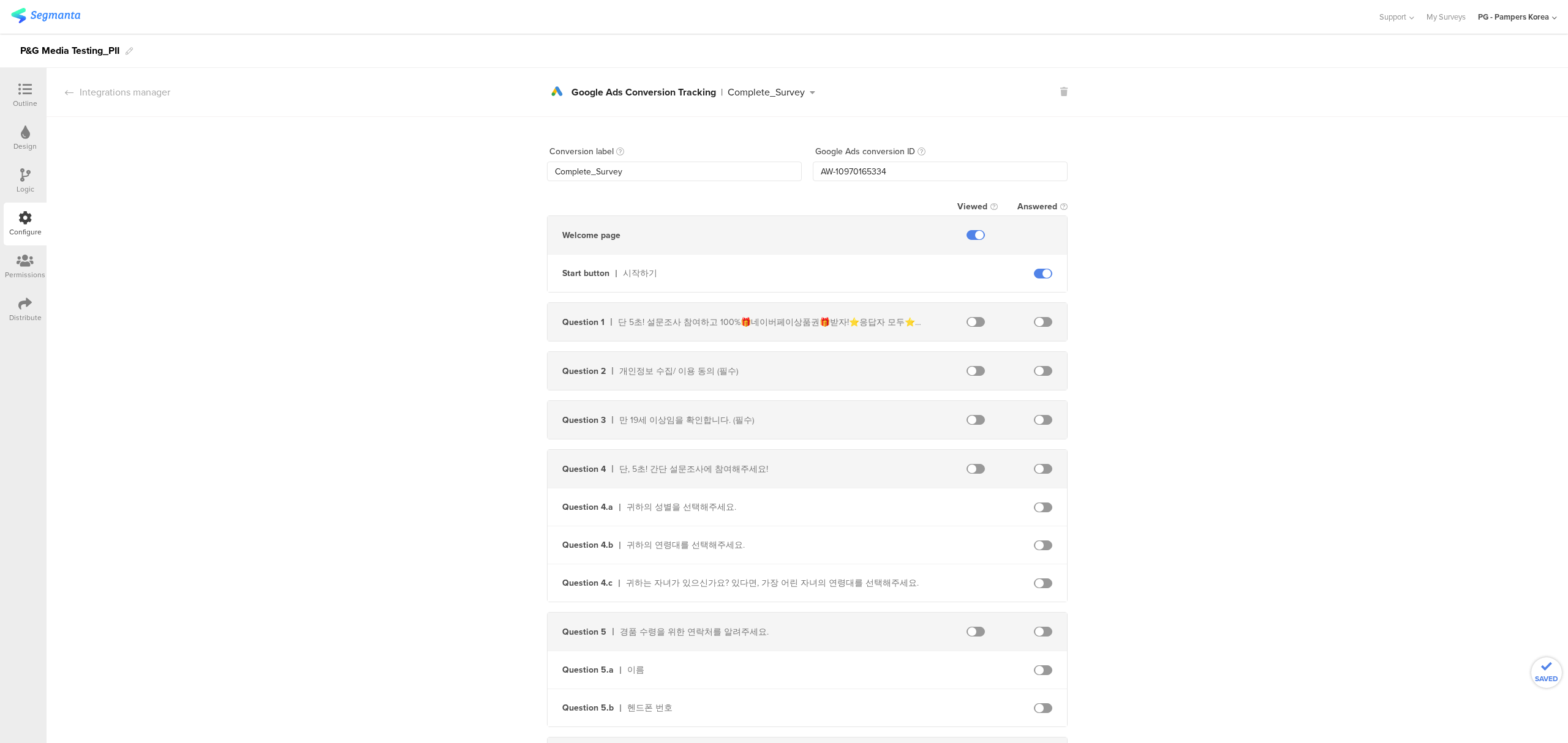
click at [1346, 248] on div "Conversion label Complete_Survey Google Ads conversion ID AW-10970165334 Viewed…" at bounding box center [807, 525] width 1521 height 816
click at [972, 237] on span at bounding box center [976, 235] width 19 height 10
click at [1041, 270] on span at bounding box center [1043, 273] width 19 height 10
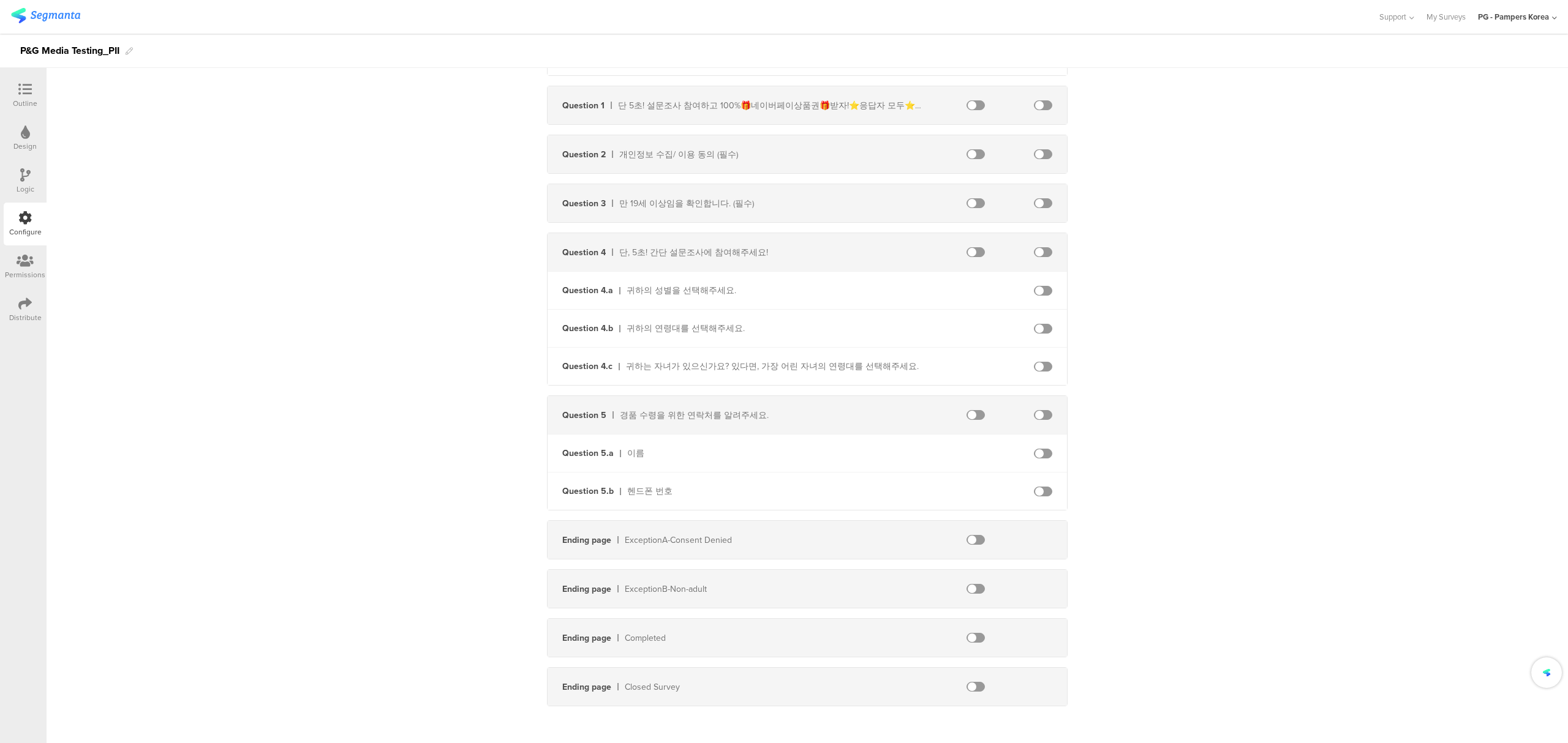
scroll to position [223, 0]
click at [971, 633] on span at bounding box center [976, 634] width 19 height 10
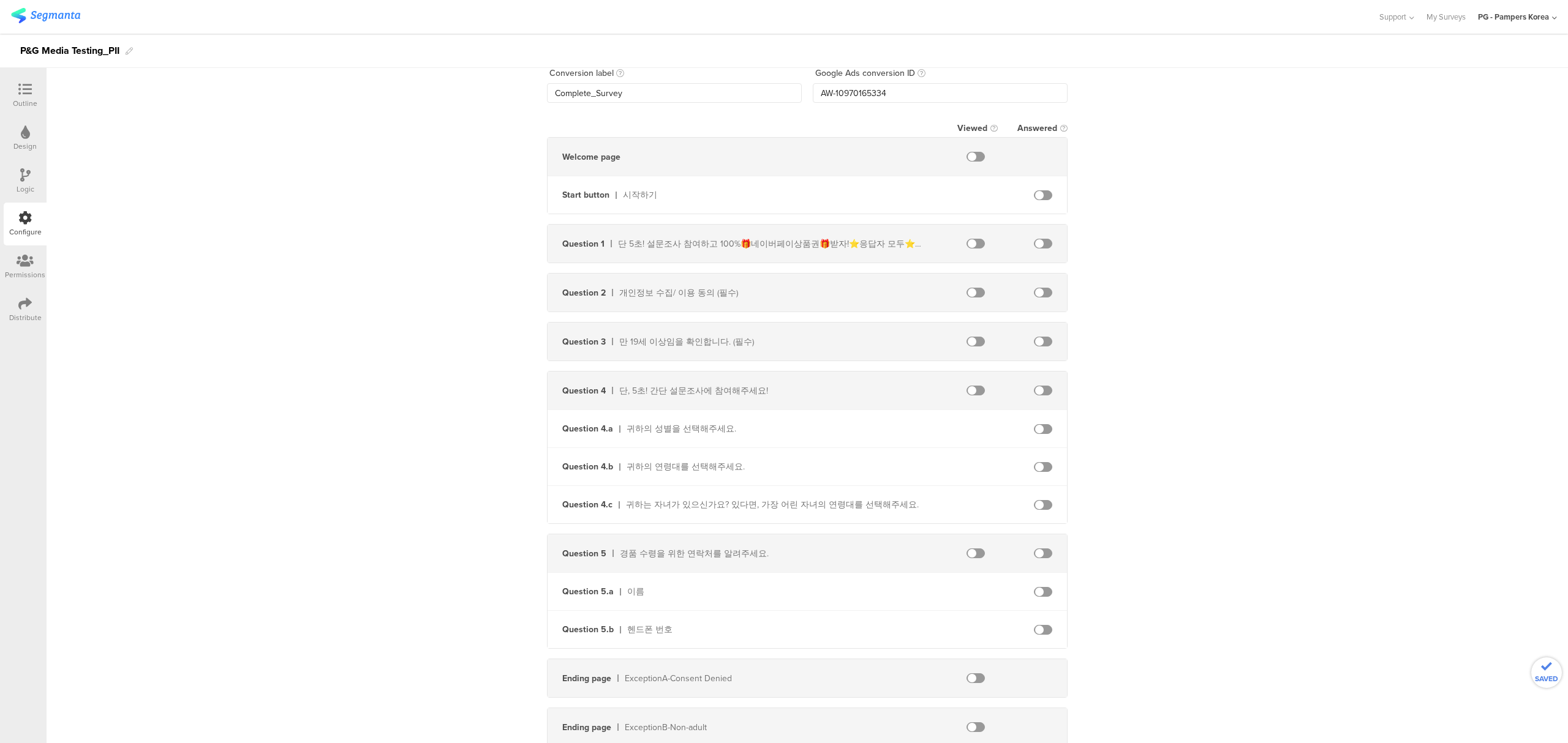
scroll to position [0, 0]
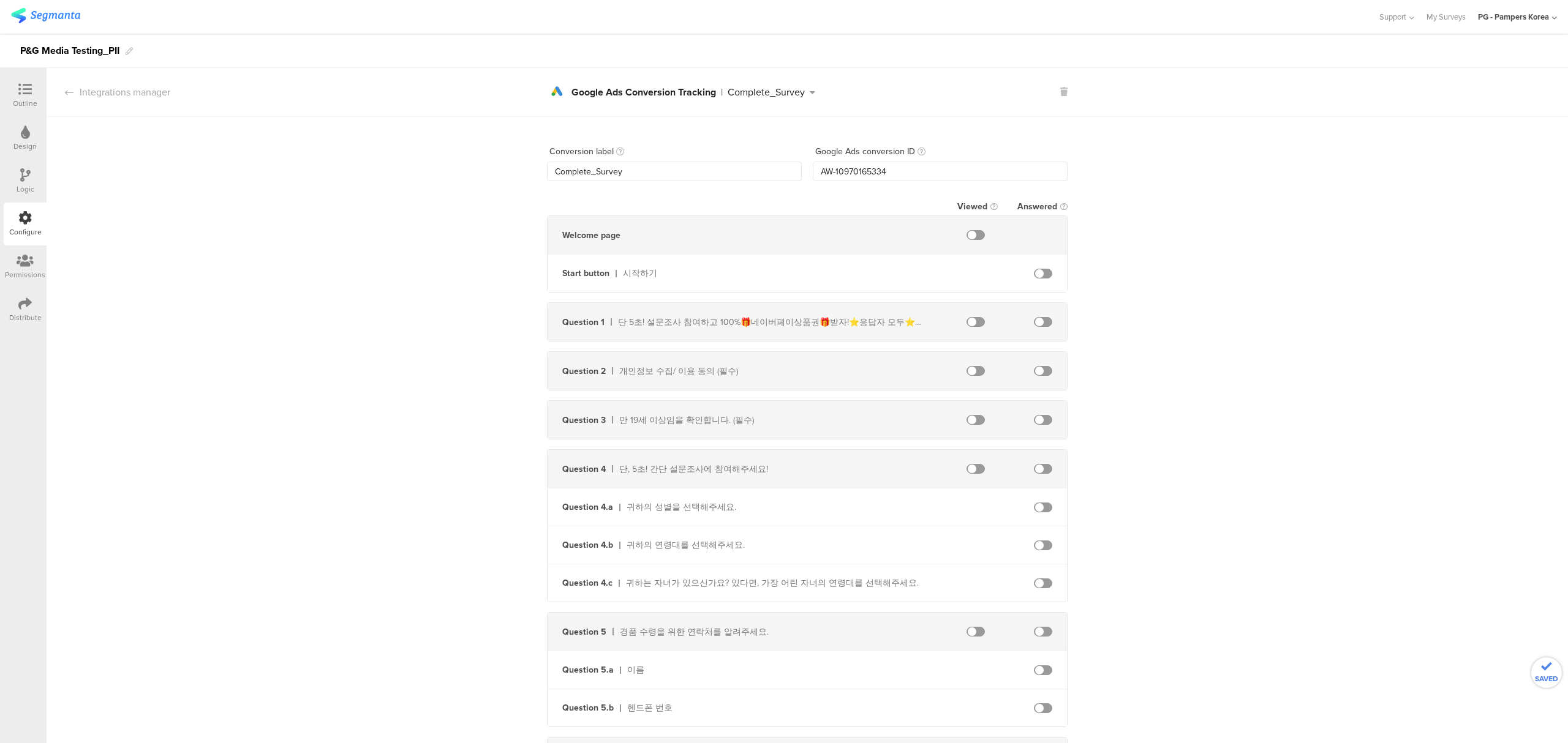
click at [1215, 380] on div "Conversion label Complete_Survey Google Ads conversion ID AW-10970165334 Viewed…" at bounding box center [807, 525] width 1521 height 816
click at [639, 91] on div "Google Ads Conversion Tracking" at bounding box center [643, 93] width 144 height 10
click at [35, 221] on div "Configure" at bounding box center [25, 223] width 43 height 43
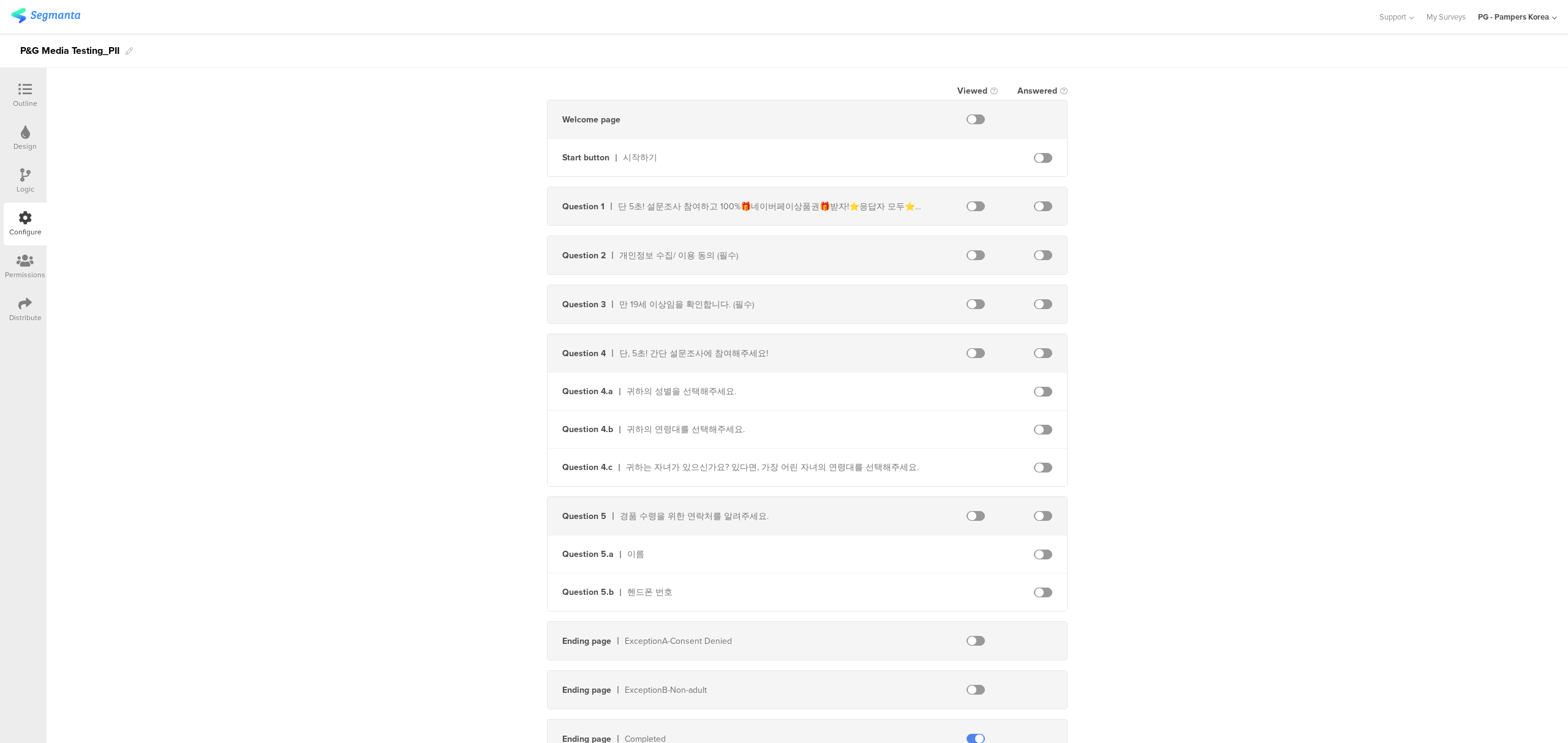
scroll to position [223, 0]
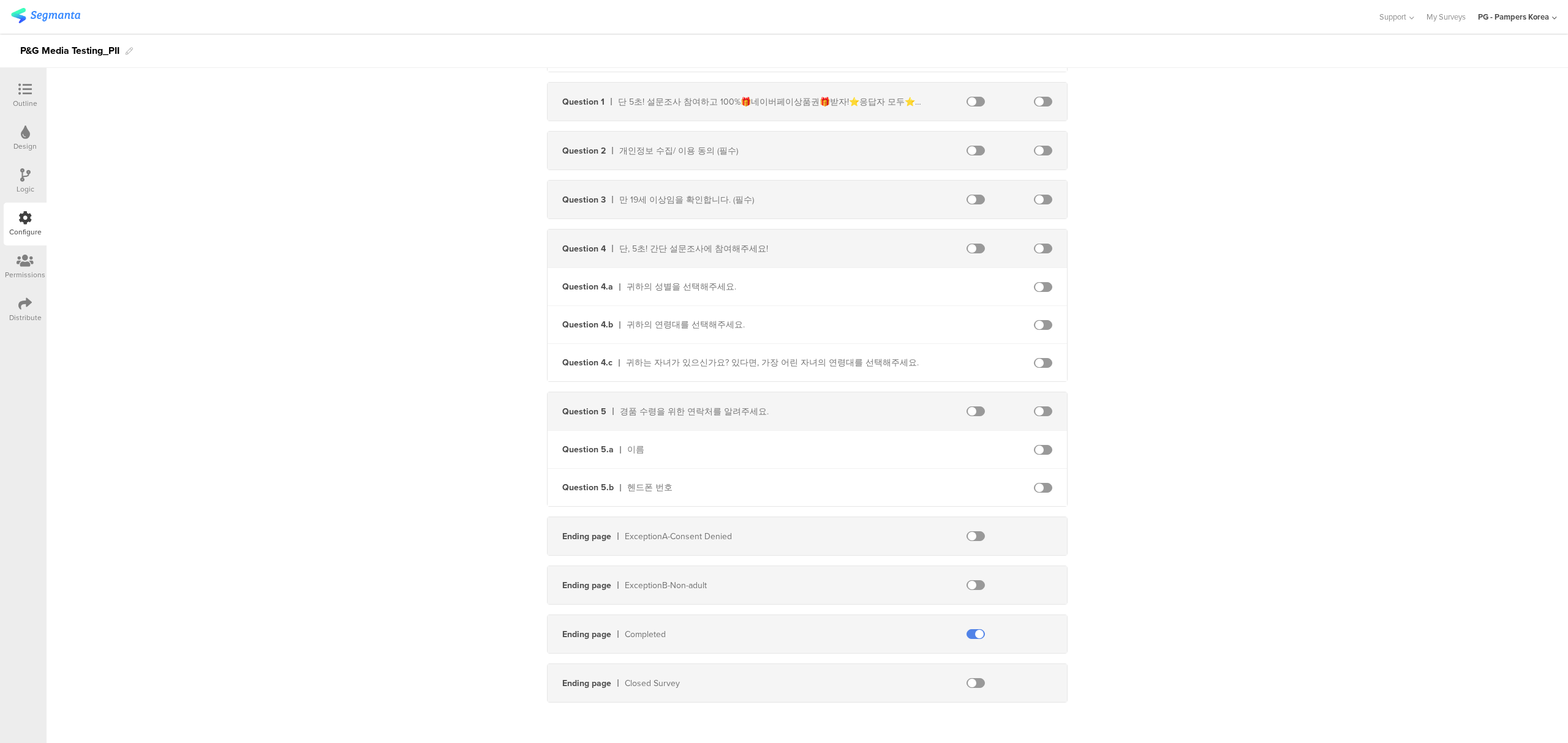
click at [1182, 422] on div "Conversion label Complete_Survey Google Ads conversion ID AW-10970165334 Viewed…" at bounding box center [807, 305] width 1521 height 816
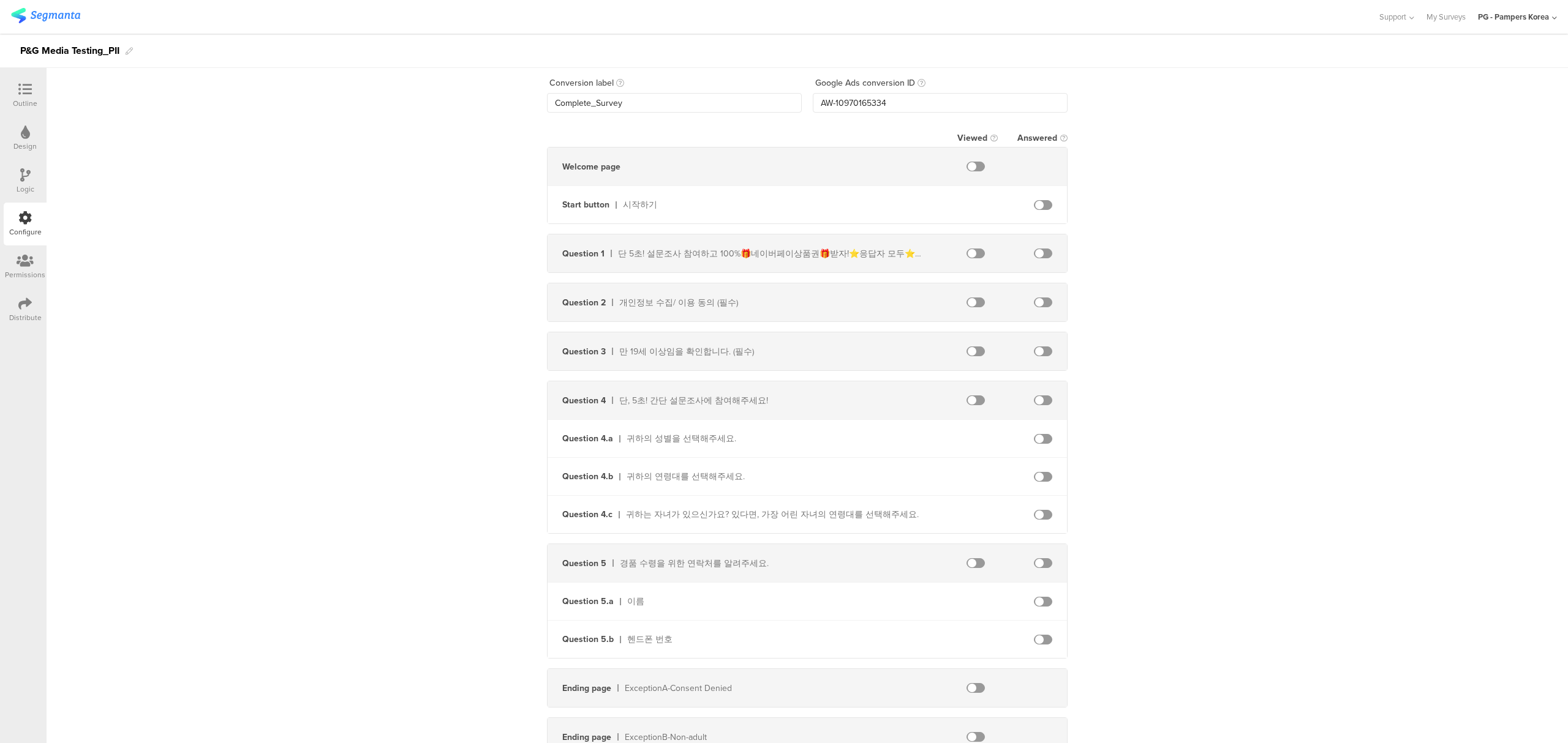
scroll to position [0, 0]
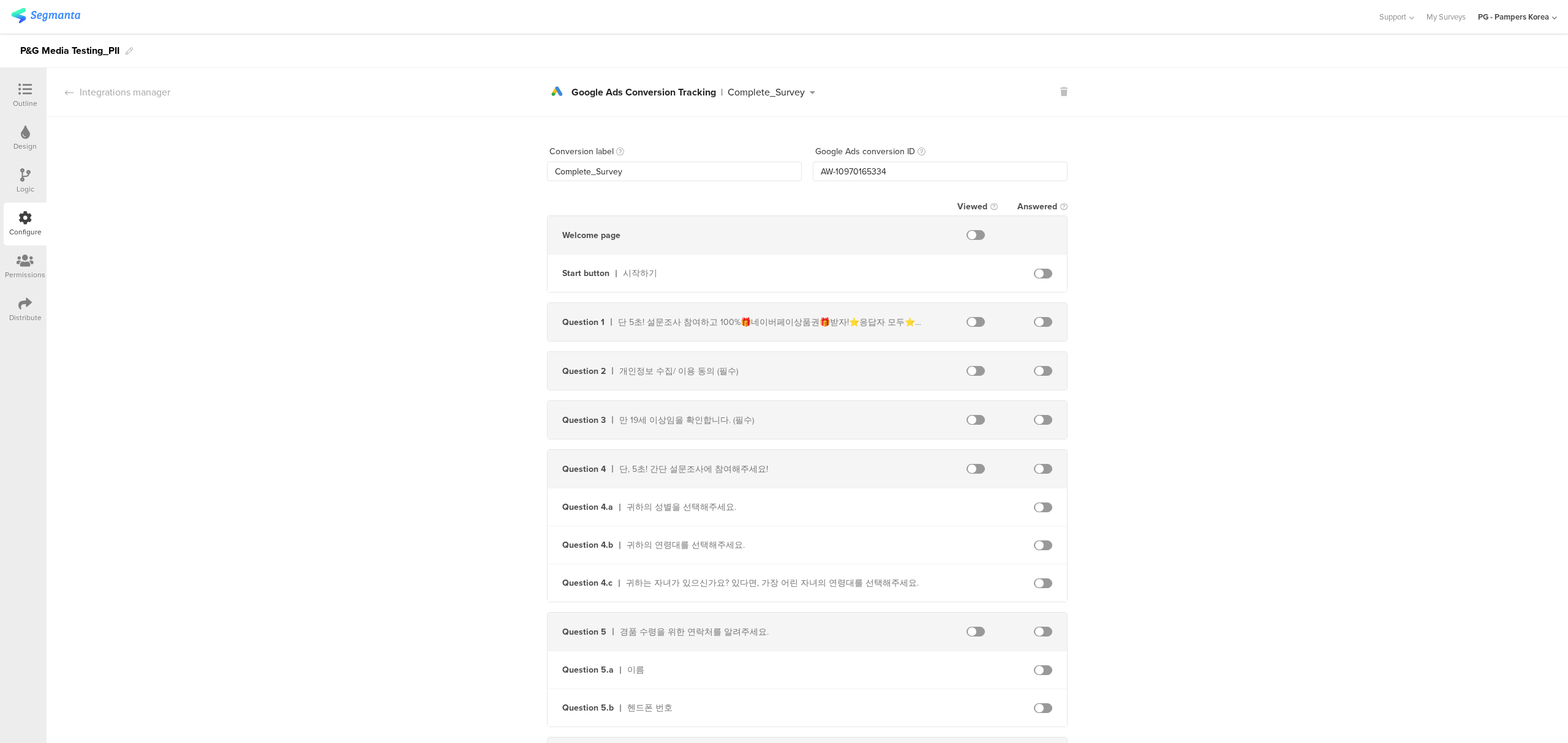
click at [24, 227] on div "Configure" at bounding box center [25, 232] width 32 height 11
click at [23, 263] on icon at bounding box center [24, 261] width 17 height 14
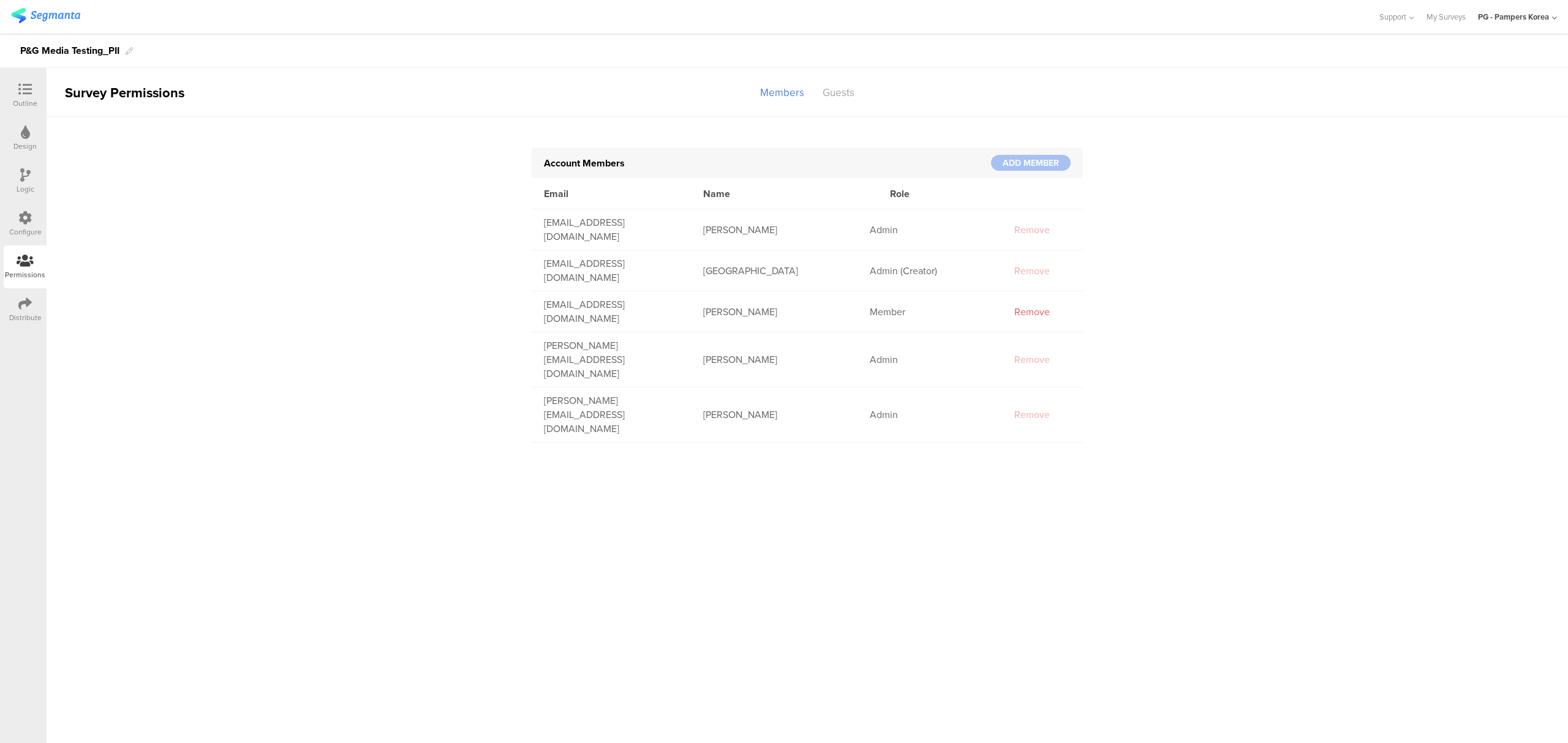
click at [10, 216] on div "Configure" at bounding box center [25, 223] width 43 height 43
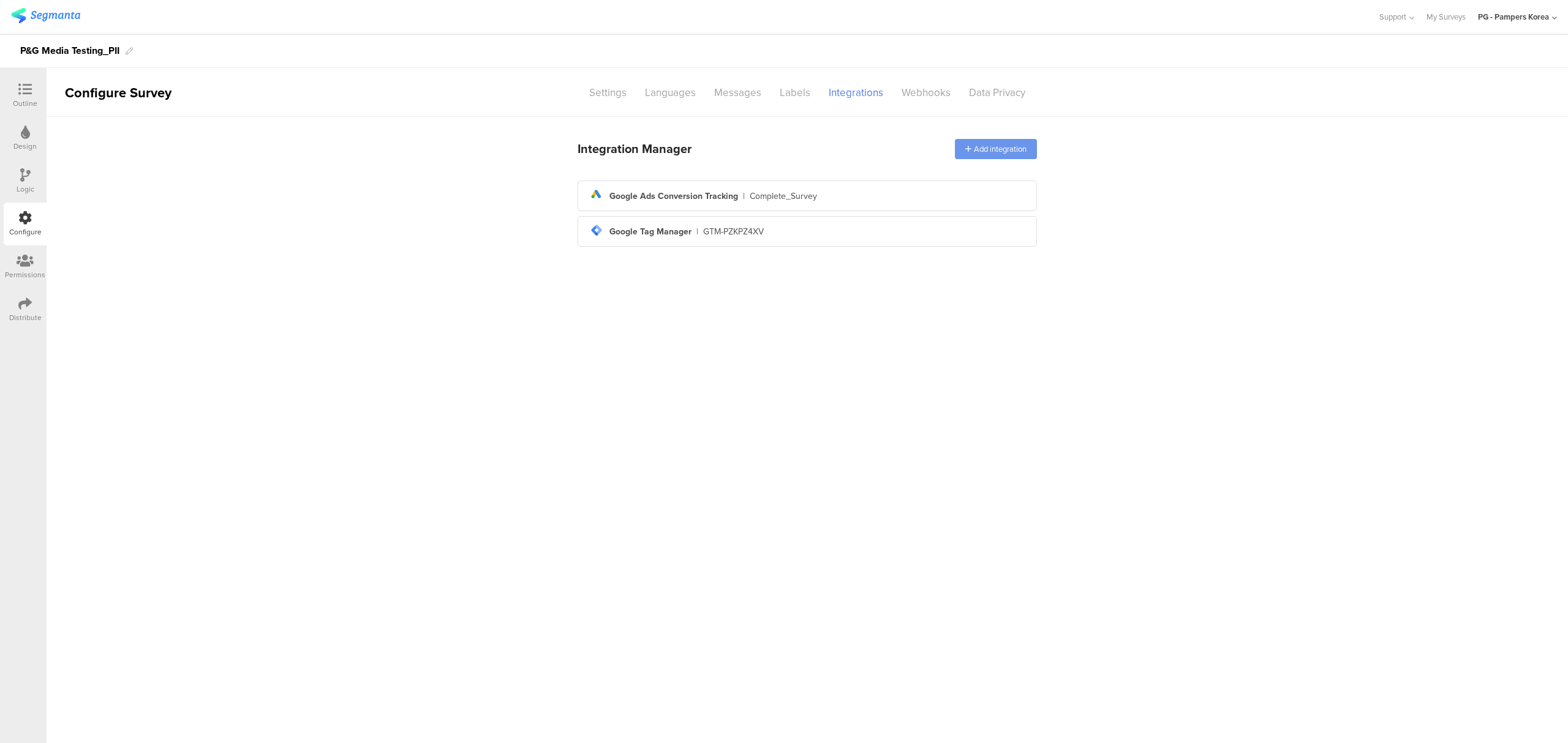
click at [1006, 142] on div "Add integration" at bounding box center [996, 148] width 82 height 20
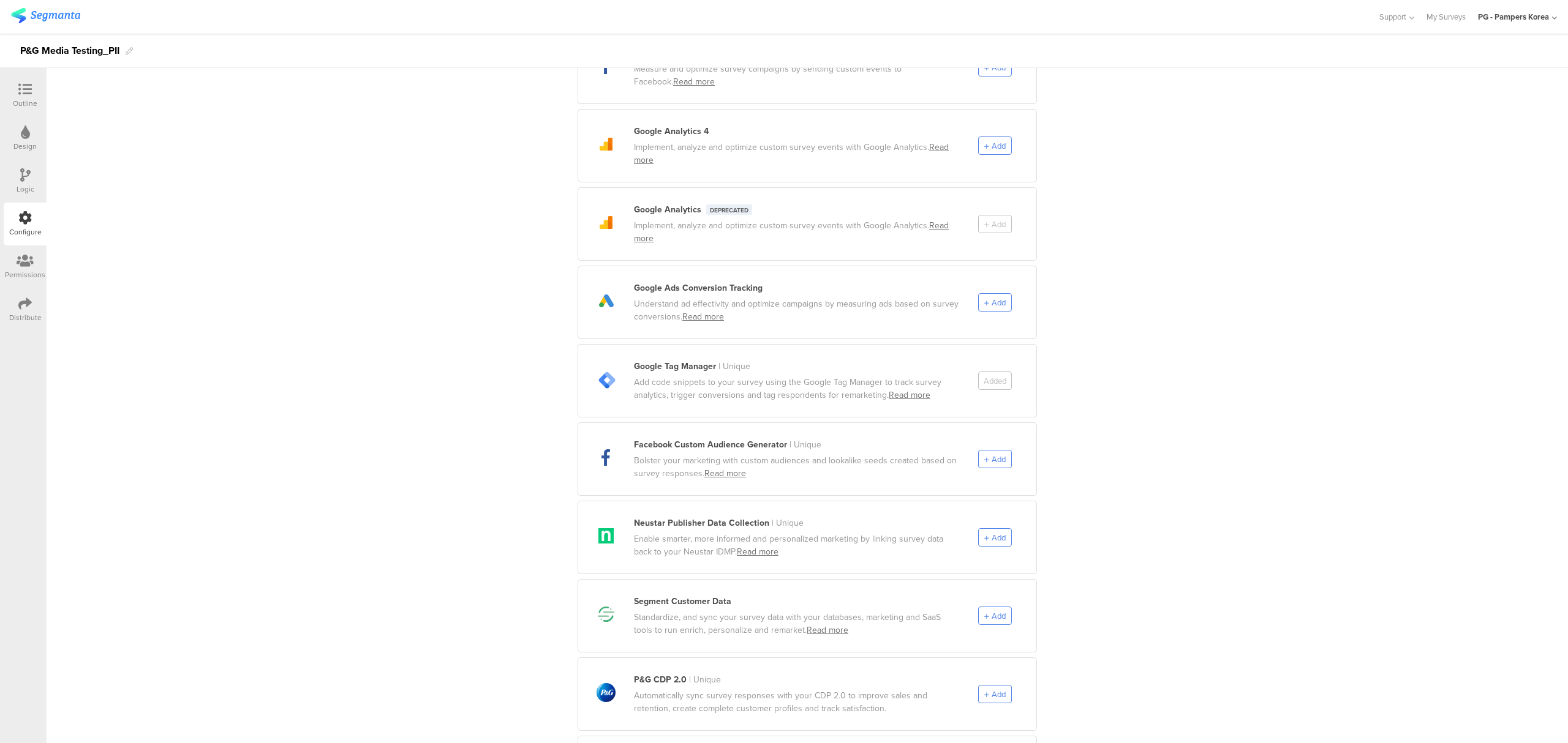
scroll to position [106, 0]
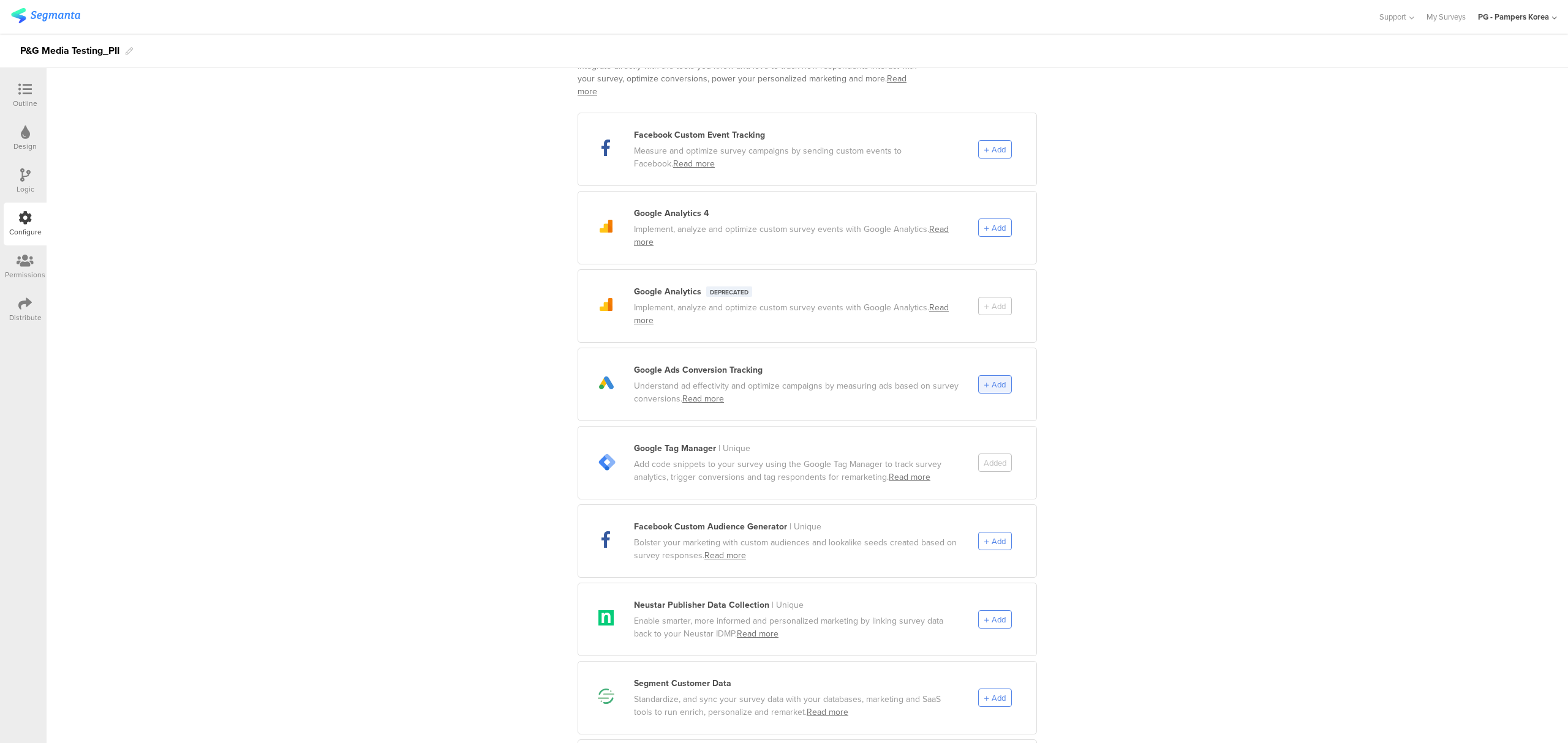
click at [1000, 375] on div "Add" at bounding box center [995, 384] width 34 height 19
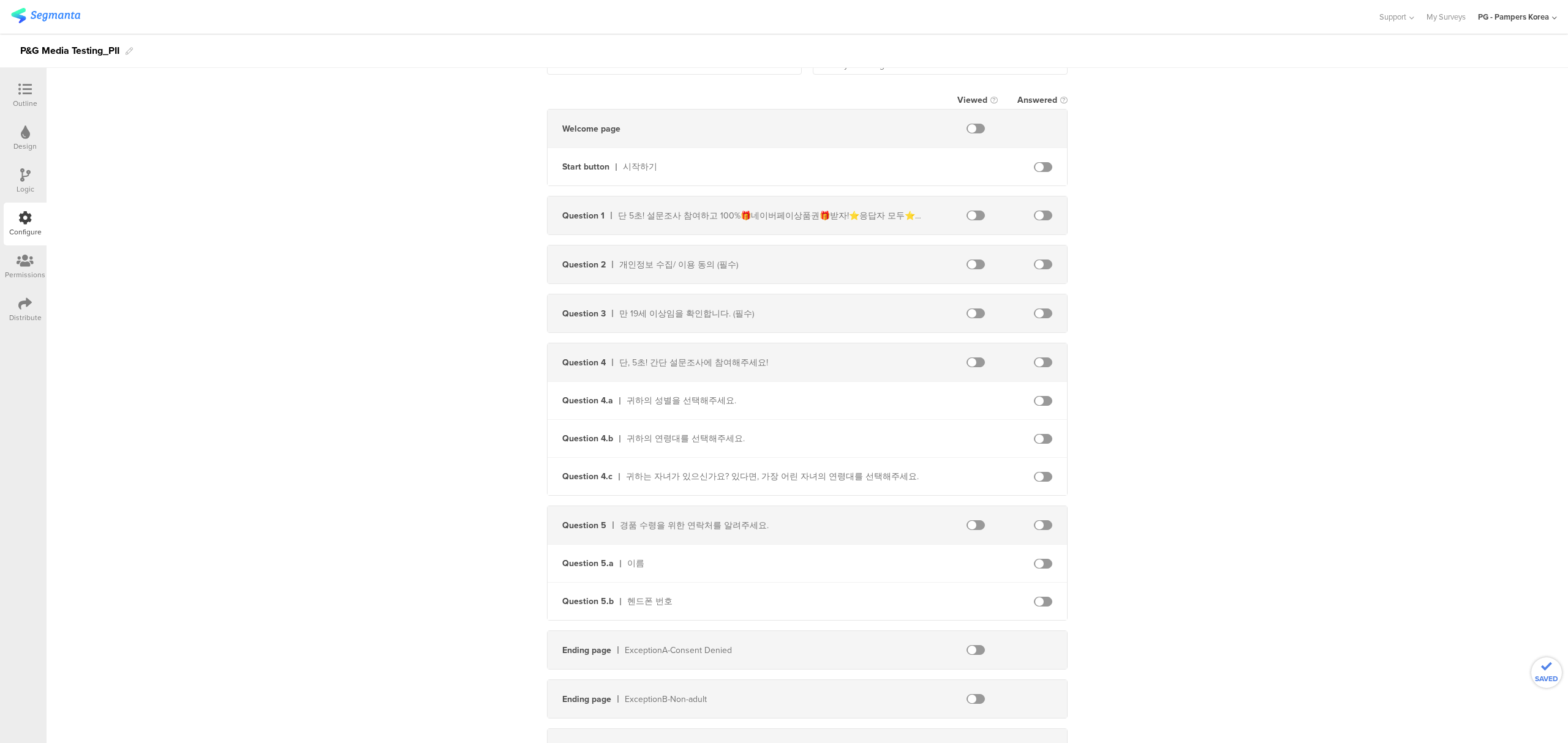
scroll to position [0, 0]
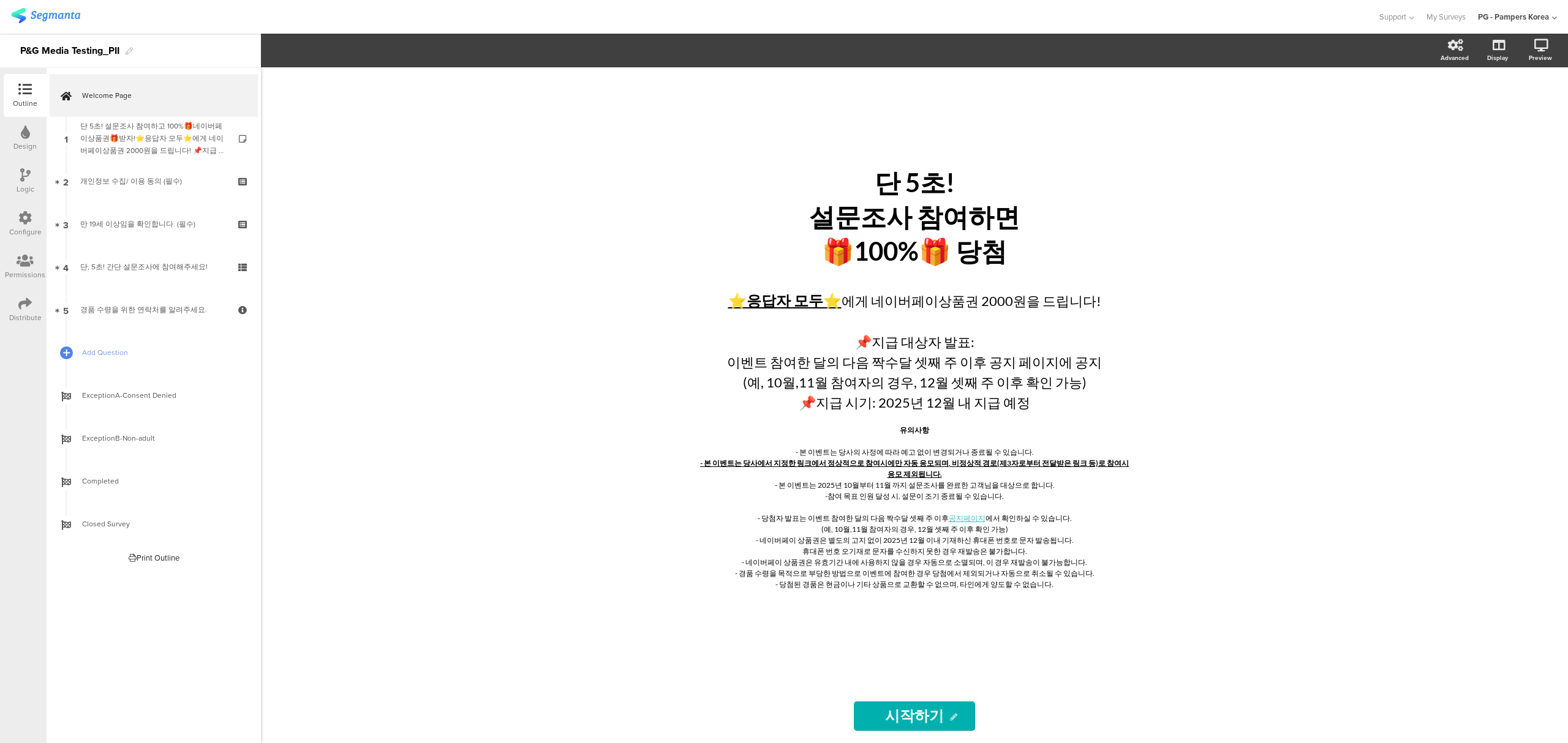
click at [30, 224] on div at bounding box center [25, 219] width 14 height 15
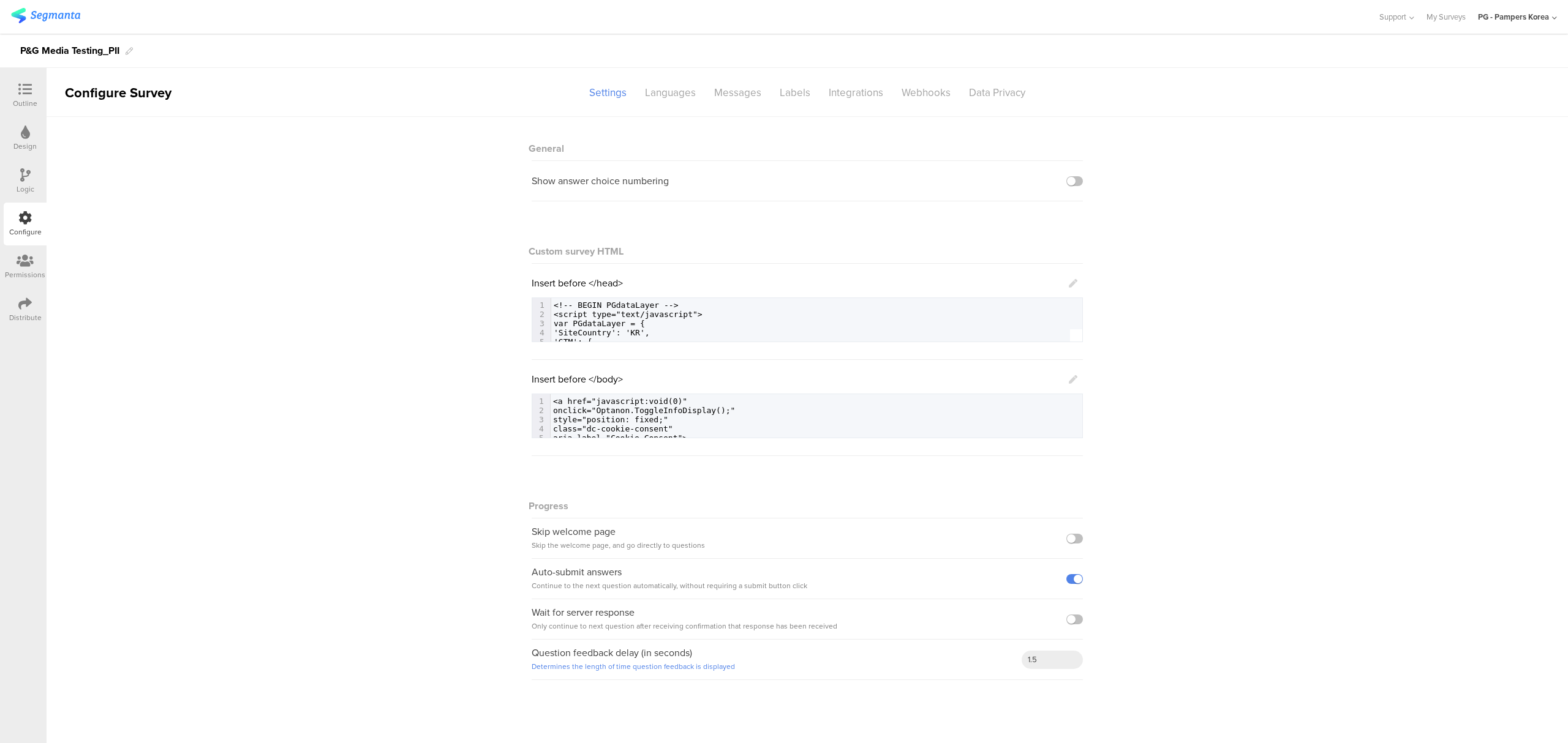
click at [1074, 381] on icon at bounding box center [1073, 379] width 9 height 9
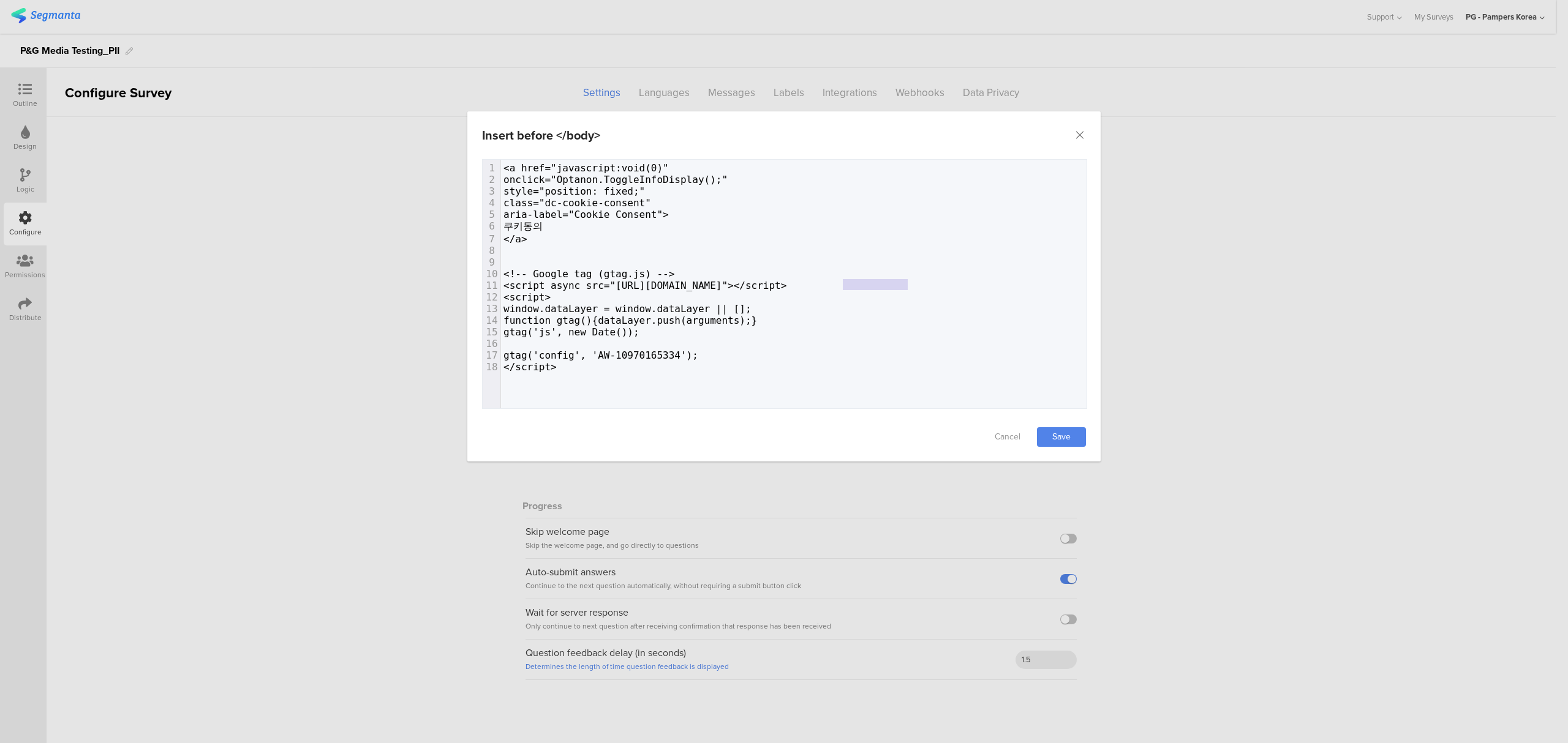
type textarea "AW-10970165334"
drag, startPoint x: 842, startPoint y: 284, endPoint x: 916, endPoint y: 282, distance: 74.0
click at [787, 282] on span "<script async src="https://www.googletagmanager.com/gtag/js?id=AW-10970165334">…" at bounding box center [645, 286] width 283 height 11
click at [1078, 136] on icon "Close" at bounding box center [1080, 135] width 12 height 12
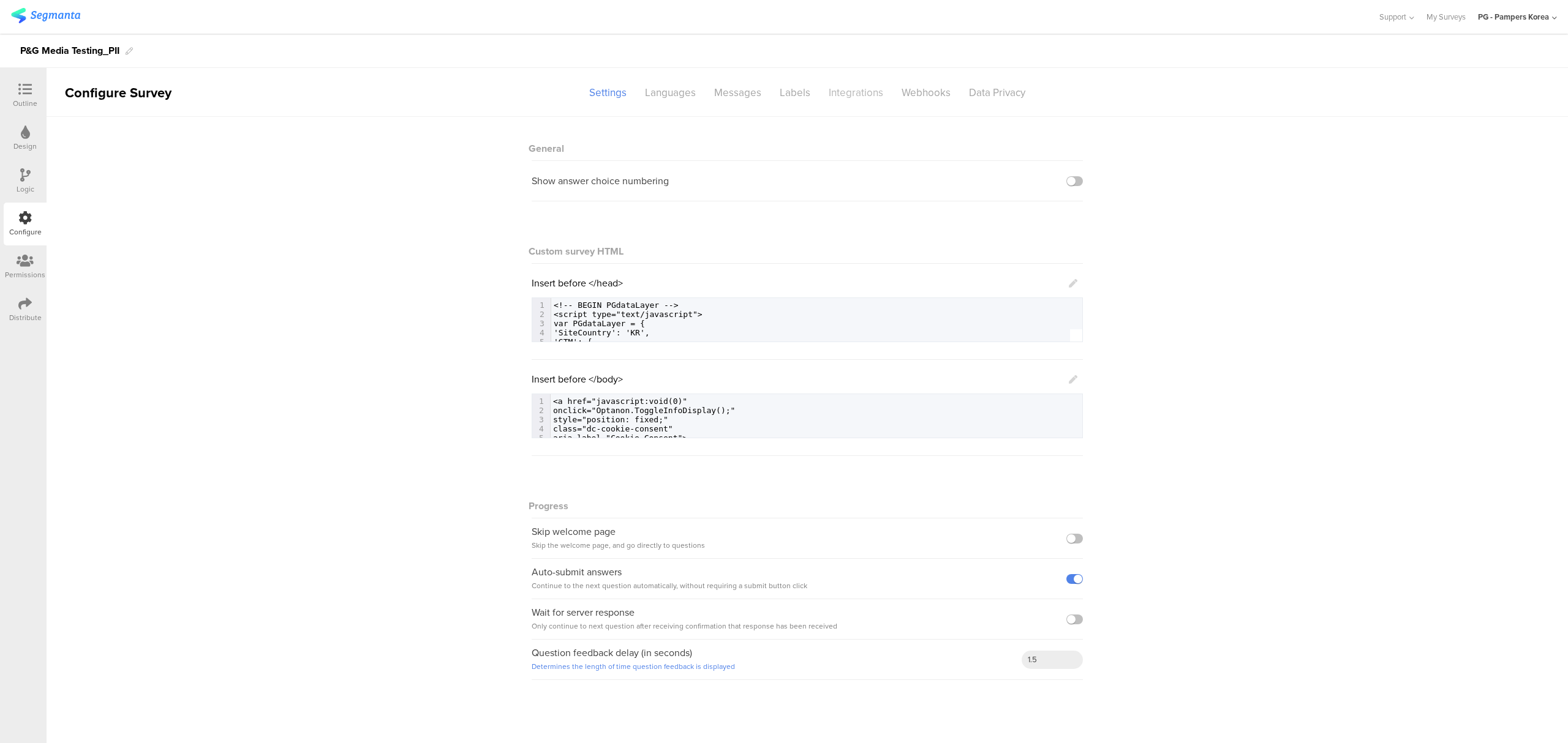
click at [837, 87] on div "Integrations" at bounding box center [856, 93] width 73 height 22
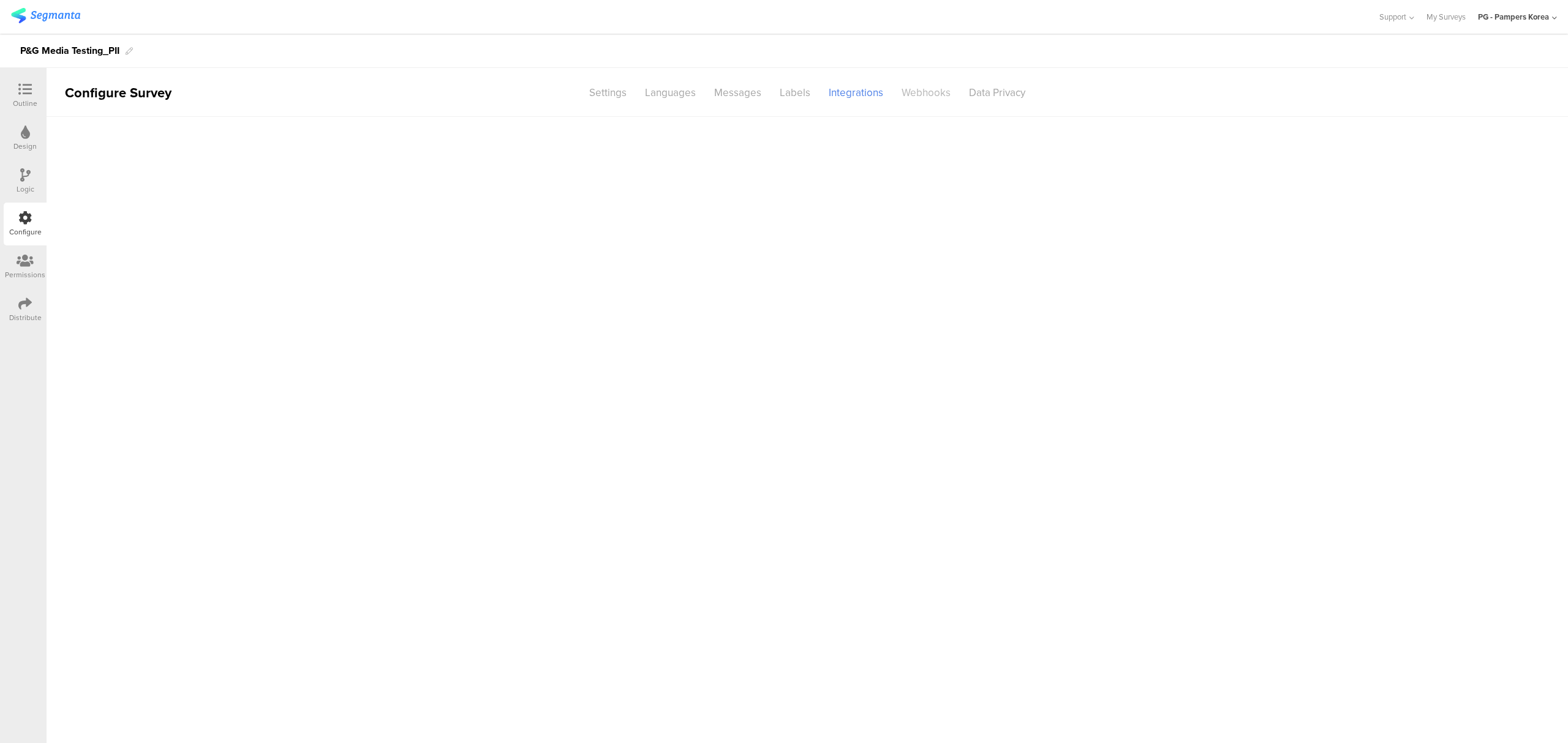
click at [904, 88] on div "Webhooks" at bounding box center [926, 93] width 67 height 22
click at [840, 95] on div "Integrations" at bounding box center [856, 93] width 73 height 22
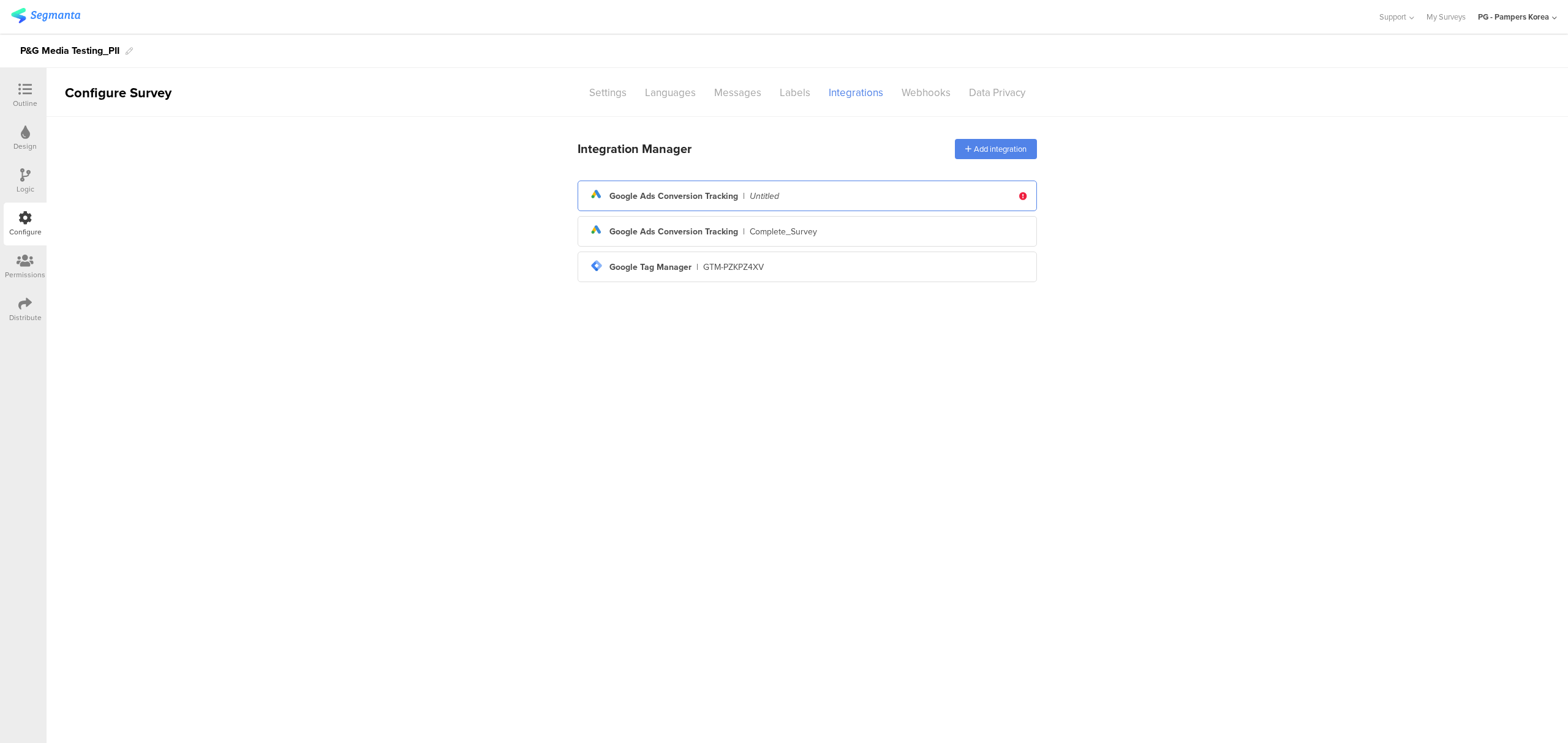
click at [910, 194] on div "ads Created with Sketch. Google Ads Conversion Tracking | Untitled" at bounding box center [801, 196] width 426 height 21
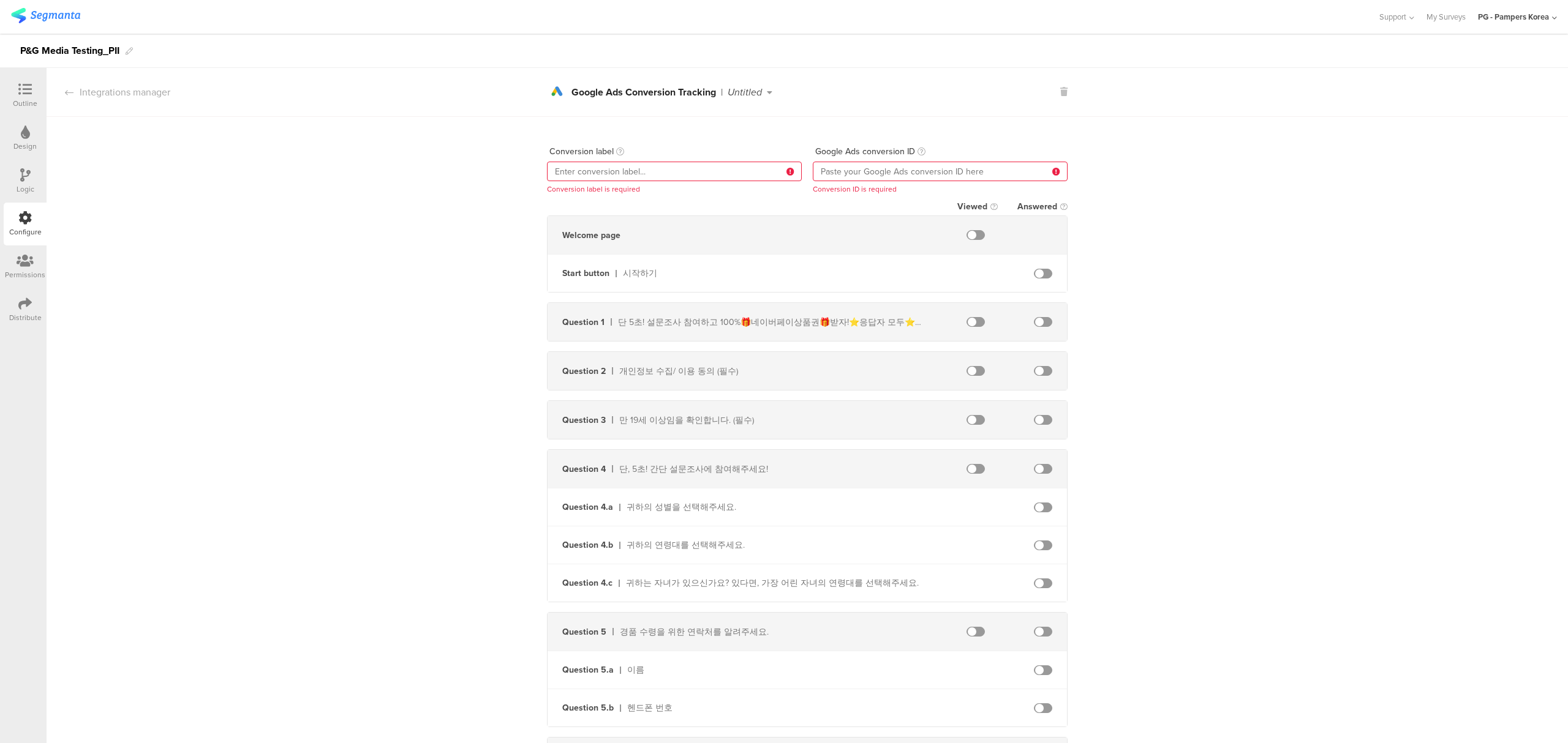
click at [708, 163] on input "text" at bounding box center [675, 171] width 255 height 19
type input "C"
type input "Click_to_Start_Survey"
click at [838, 159] on div "Google Ads conversion ID" at bounding box center [940, 151] width 255 height 20
click at [845, 172] on input "text" at bounding box center [940, 171] width 255 height 19
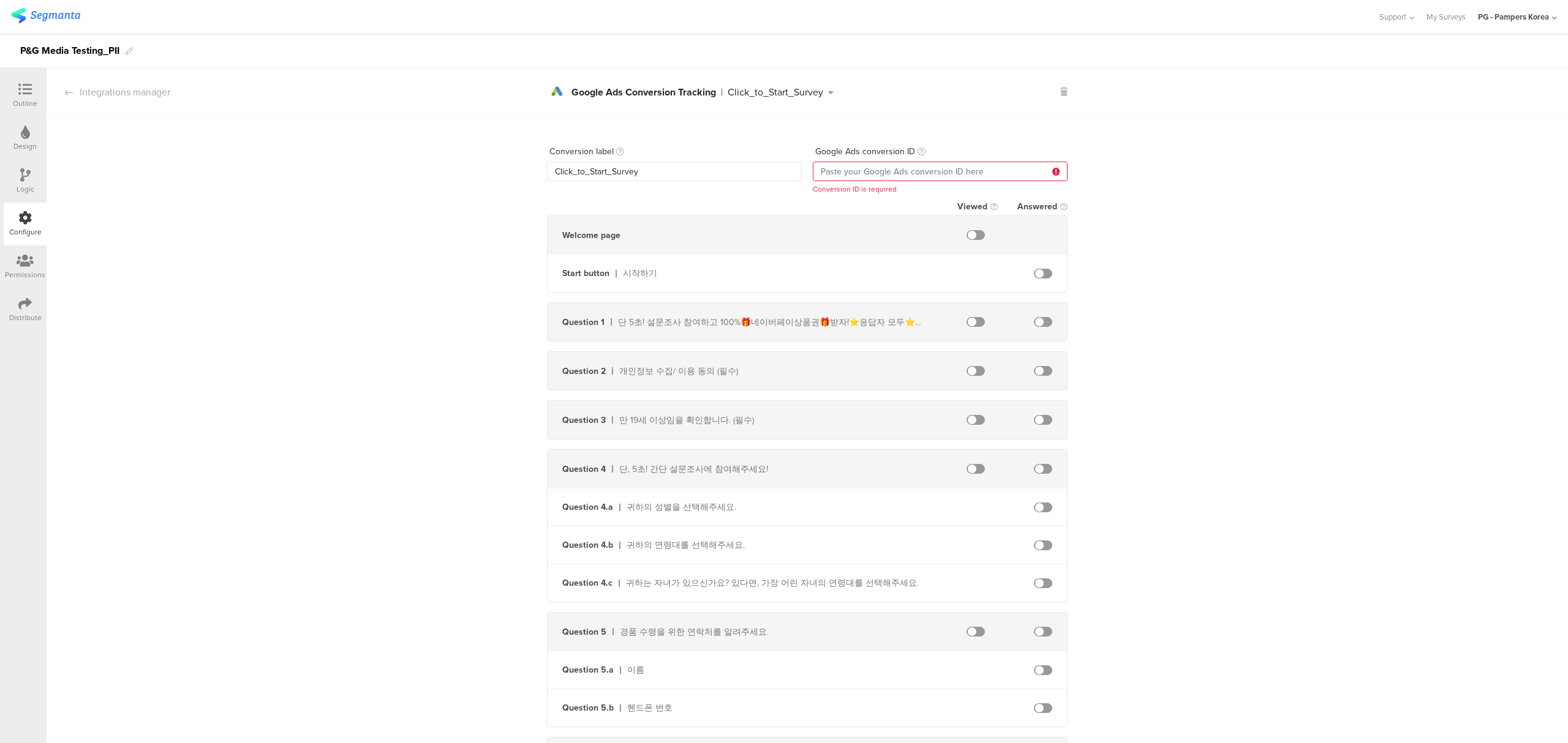
paste input "AW-10970165334"
type input "AW-10970165334"
click at [1214, 138] on div "Conversion label Click_to_Start_Survey Google Ads conversion ID AW-10970165334 …" at bounding box center [807, 525] width 1521 height 816
click at [967, 232] on span at bounding box center [976, 235] width 19 height 10
click at [1034, 269] on span at bounding box center [1043, 273] width 19 height 10
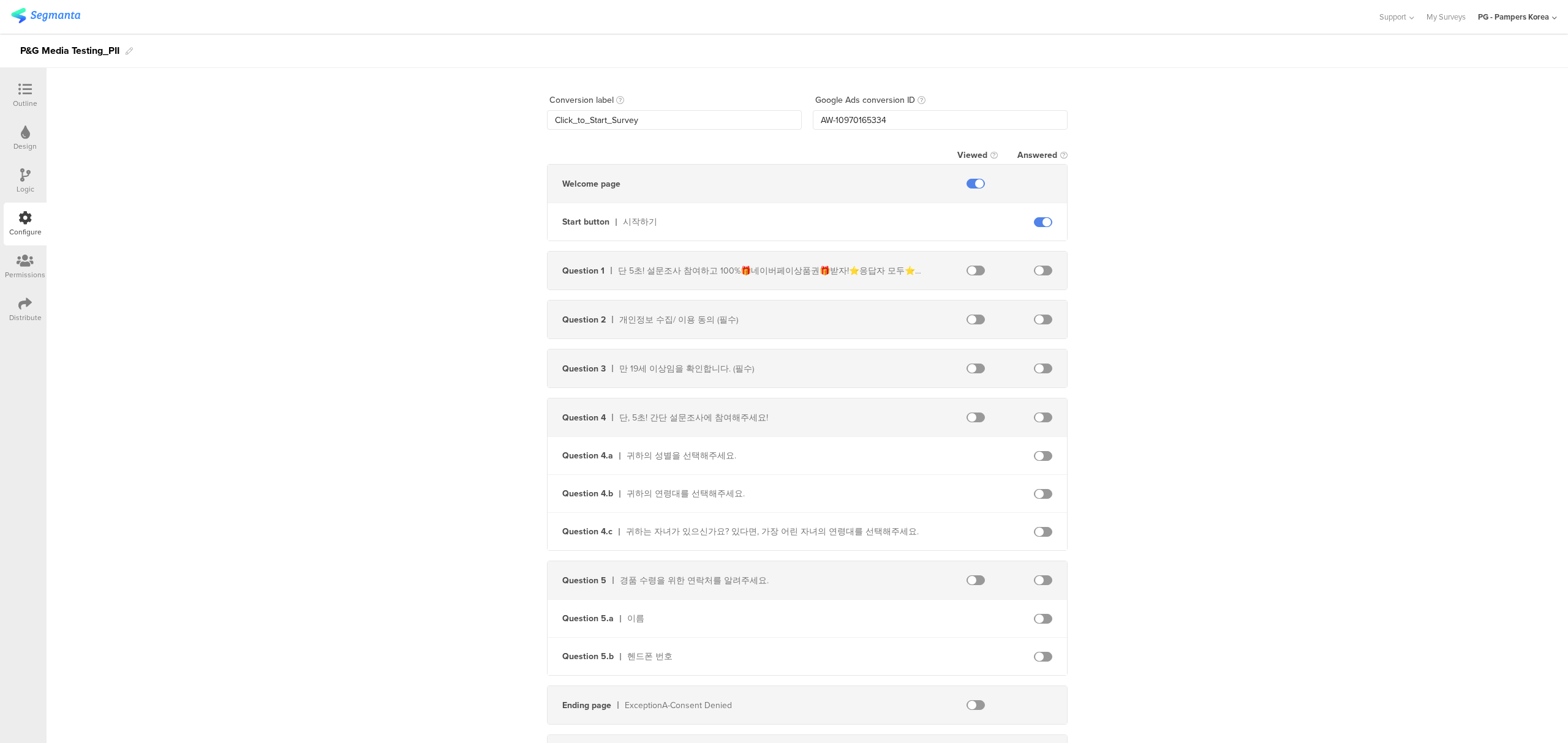
scroll to position [223, 0]
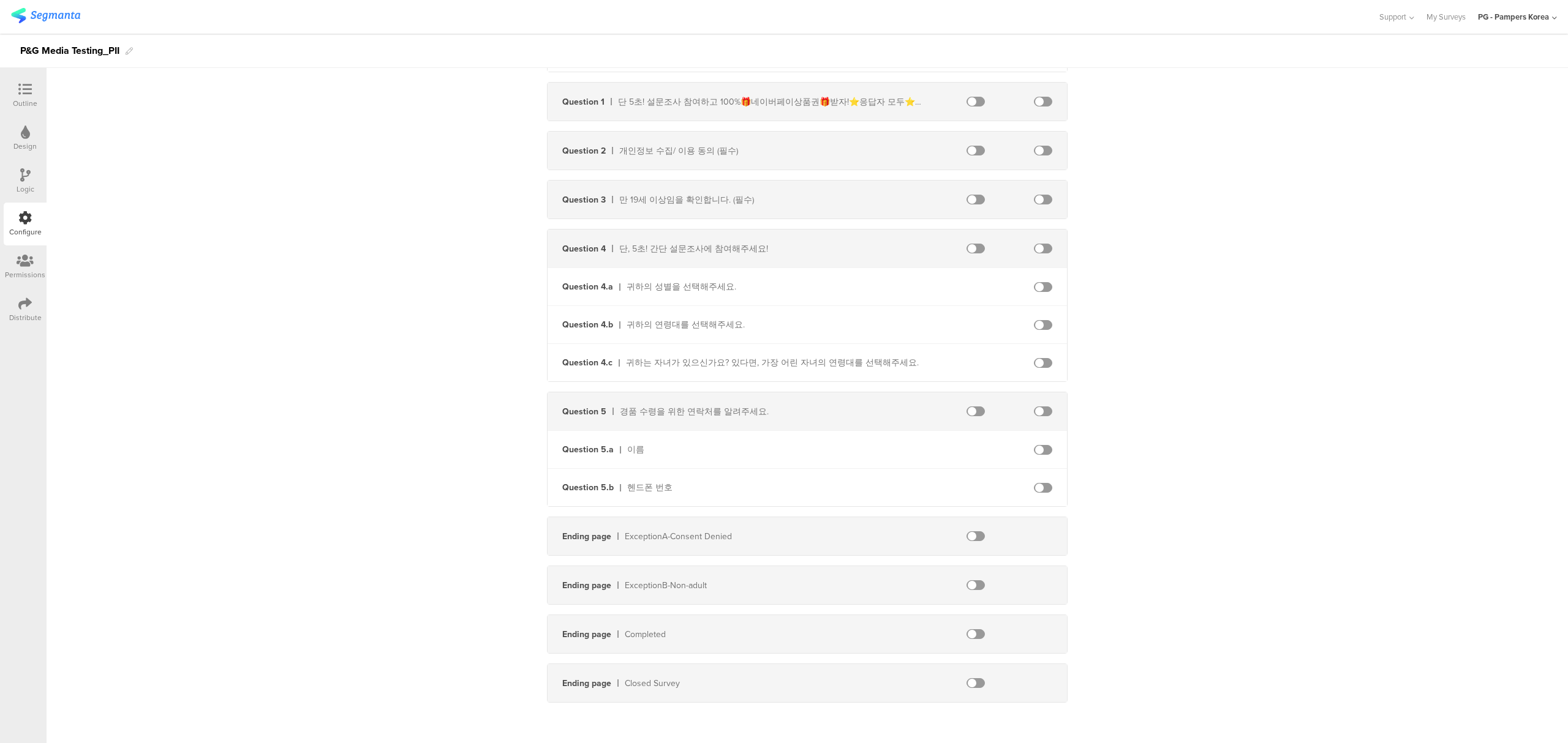
click at [1256, 319] on div "Conversion label Click_to_Start_Survey Google Ads conversion ID AW-10970165334 …" at bounding box center [807, 305] width 1521 height 816
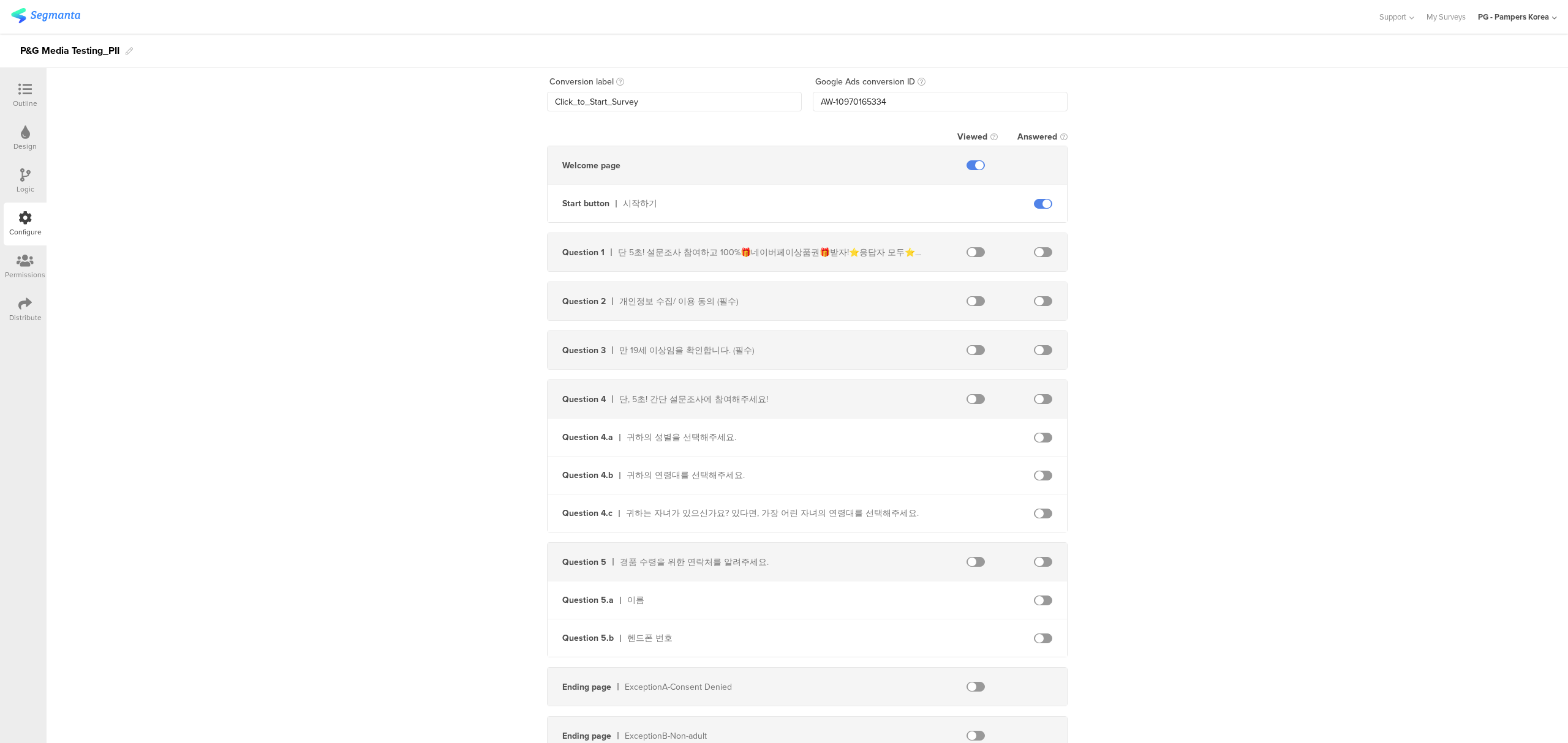
scroll to position [0, 0]
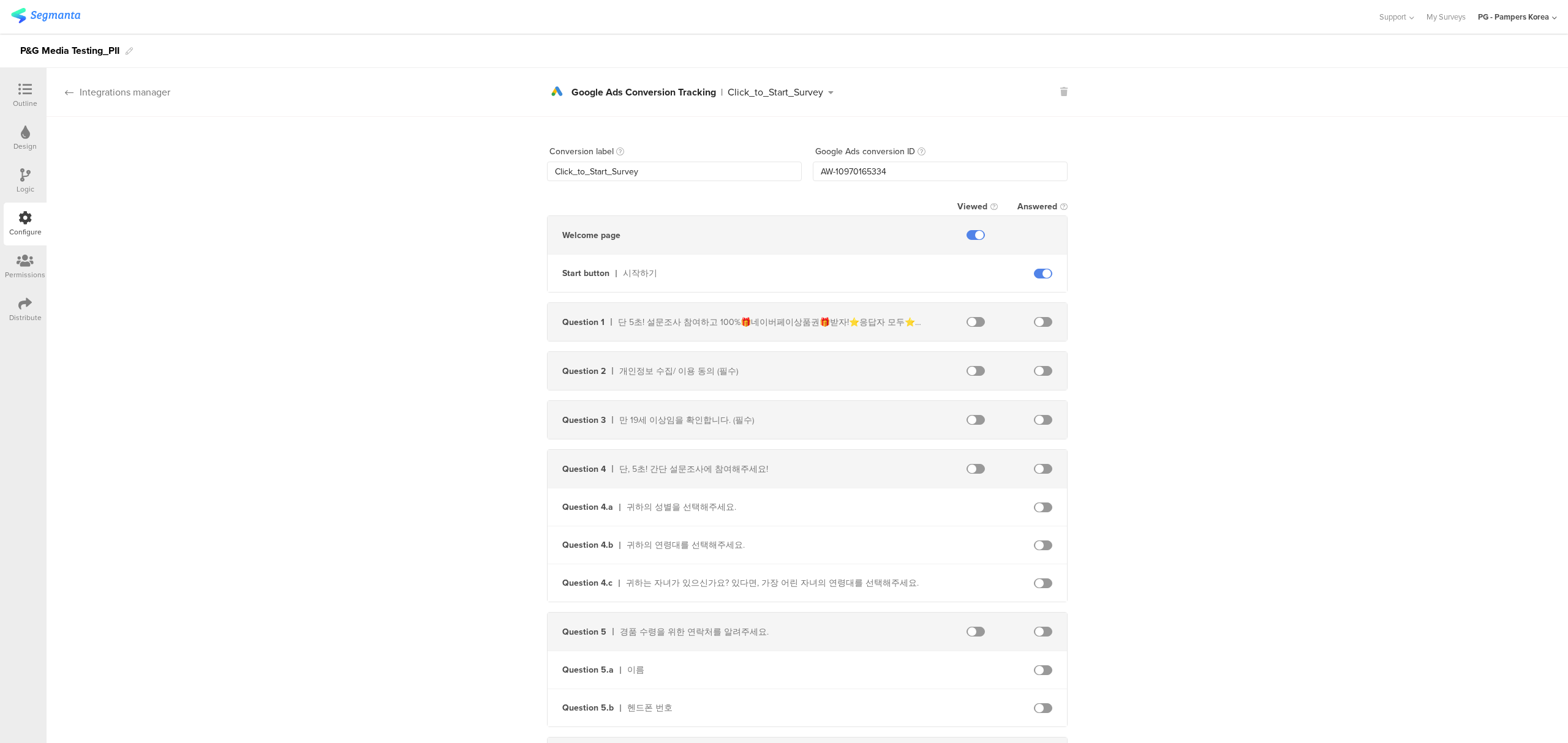
click at [90, 91] on div "Integrations manager" at bounding box center [108, 92] width 123 height 14
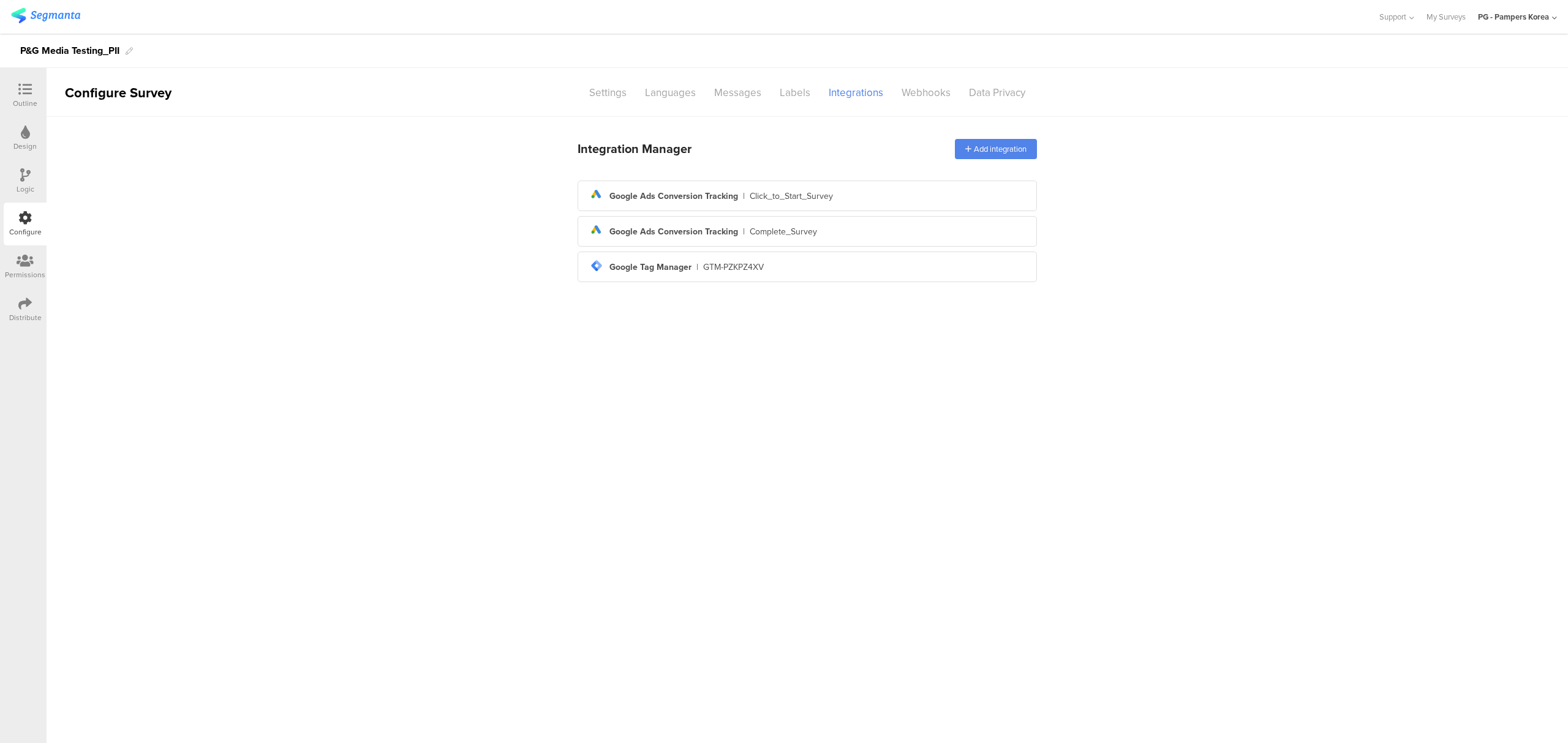
click at [903, 397] on main "Integration Manager Add integration ads Created with Sketch. Google Ads Convers…" at bounding box center [807, 430] width 1521 height 626
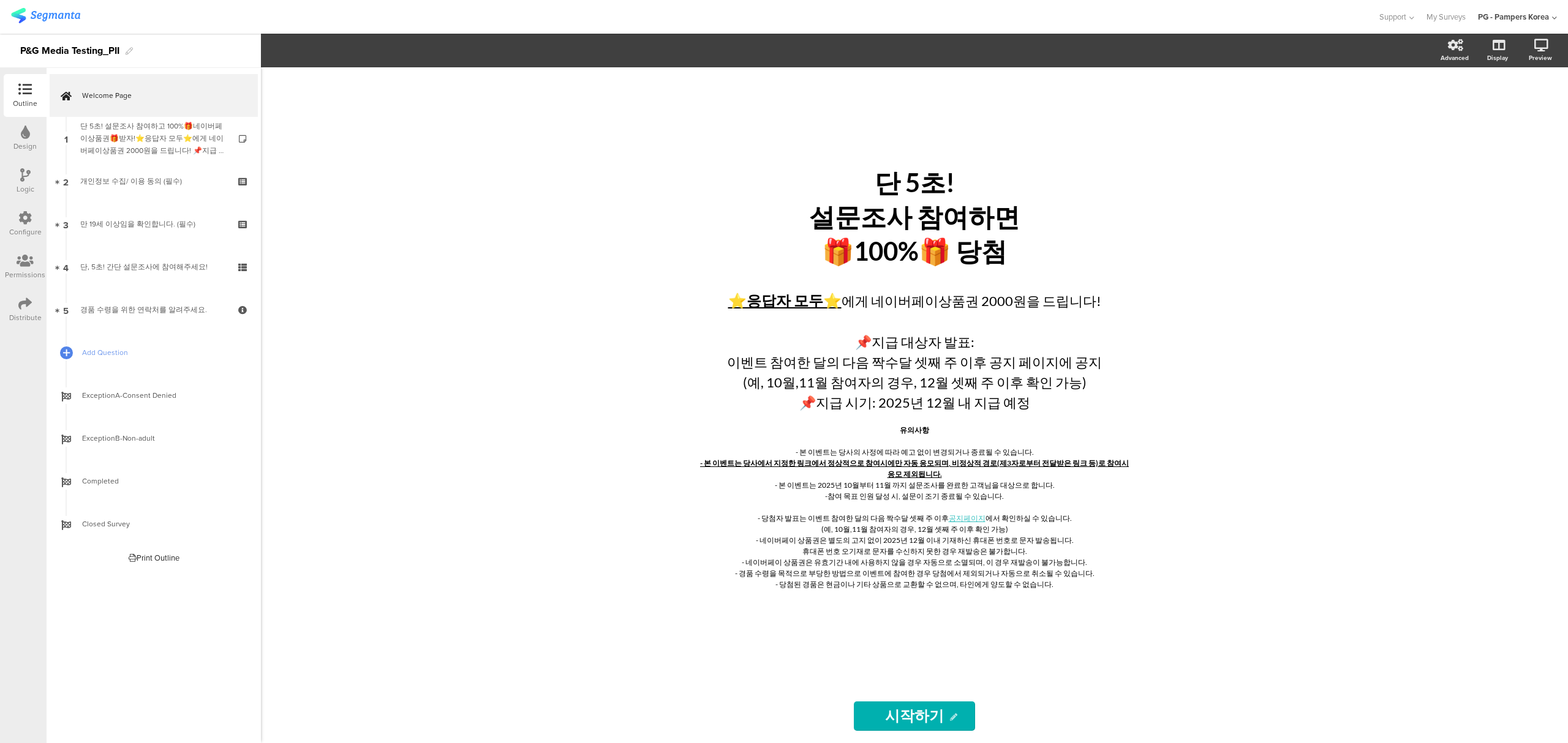
click at [24, 307] on icon at bounding box center [25, 303] width 14 height 14
